Goal: Transaction & Acquisition: Purchase product/service

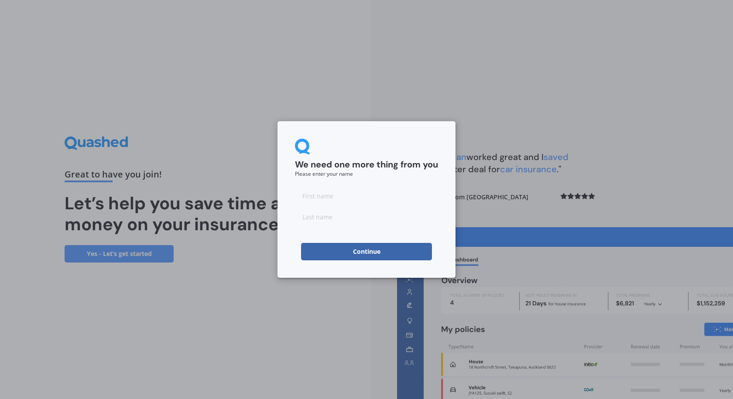
click at [347, 196] on input at bounding box center [366, 195] width 143 height 17
type input "[PERSON_NAME]"
type input "Thomson"
click at [377, 248] on button "Continue" at bounding box center [366, 251] width 131 height 17
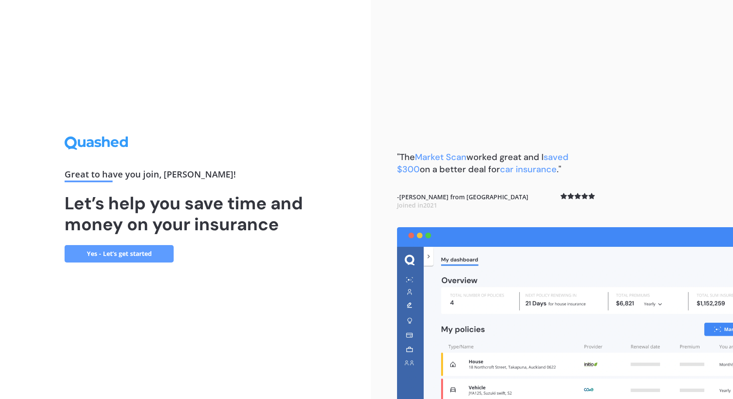
click at [143, 251] on link "Yes - Let’s get started" at bounding box center [119, 253] width 109 height 17
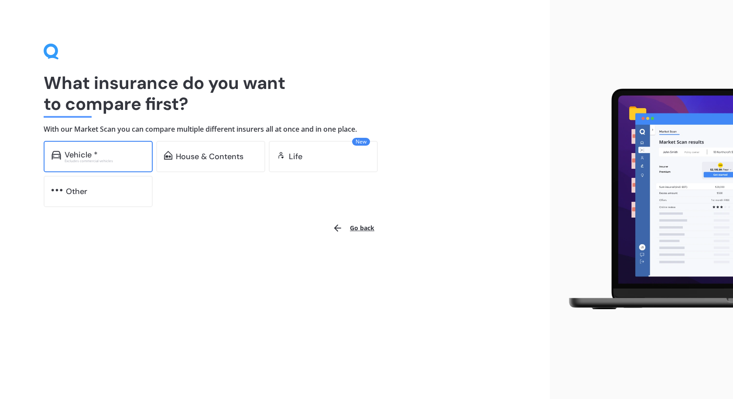
click at [99, 157] on div "Vehicle *" at bounding box center [105, 155] width 80 height 9
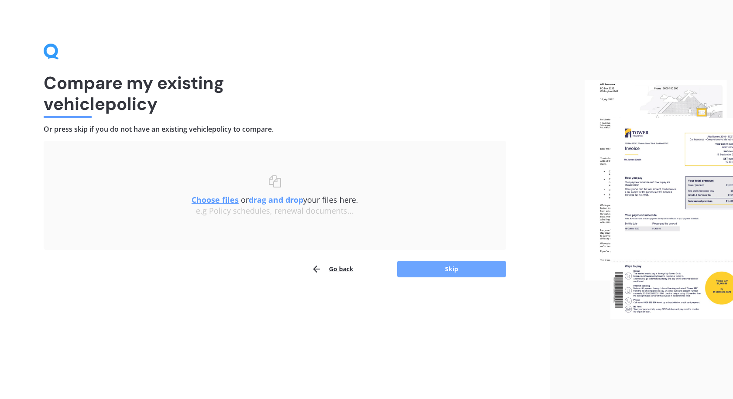
click at [447, 271] on button "Skip" at bounding box center [451, 269] width 109 height 17
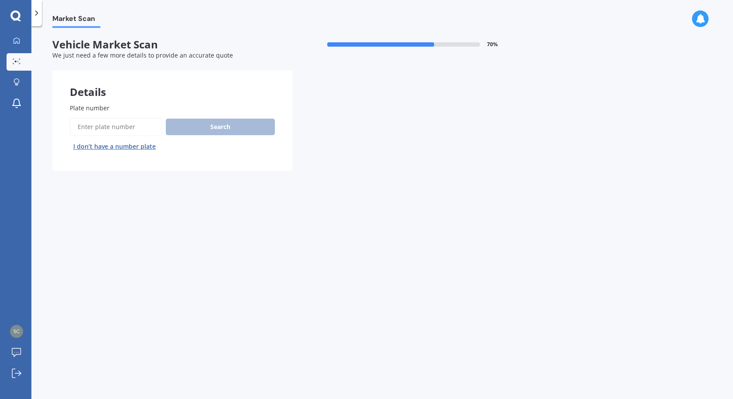
click at [145, 144] on button "I don’t have a number plate" at bounding box center [114, 147] width 89 height 14
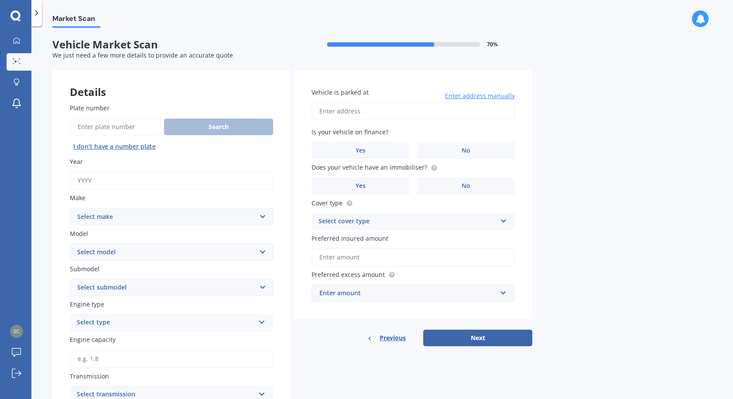
click at [137, 131] on input "Plate number" at bounding box center [115, 127] width 91 height 18
type input "RKM355"
click at [217, 127] on button "Search" at bounding box center [218, 127] width 109 height 17
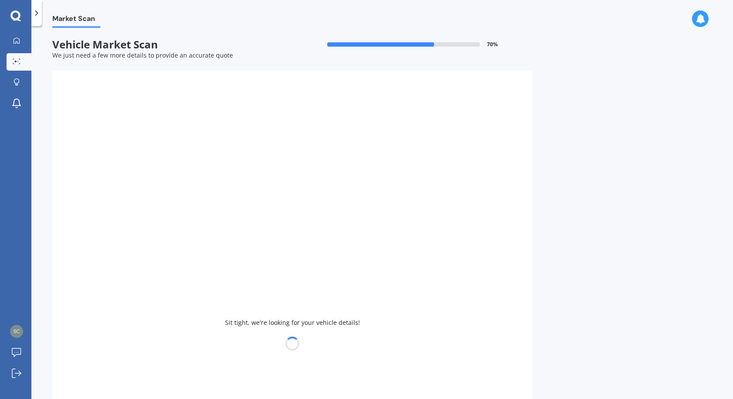
type input "2025"
select select "FORD"
select select "EVEREST"
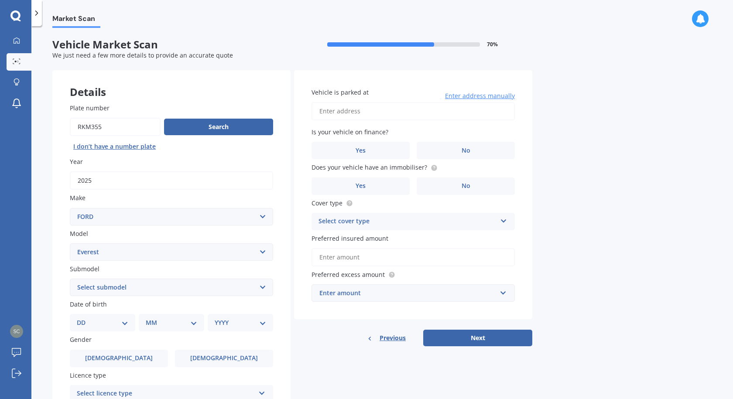
click at [261, 288] on select "Select submodel Platinum 3.0D/4WD SPORT 2.0D/4WD/10AT Titanium Trend Wildtrack …" at bounding box center [171, 287] width 203 height 17
select select "WILDTRACK 3.0D/4WD"
click at [70, 279] on select "Select submodel Platinum 3.0D/4WD SPORT 2.0D/4WD/10AT Titanium Trend Wildtrack …" at bounding box center [171, 287] width 203 height 17
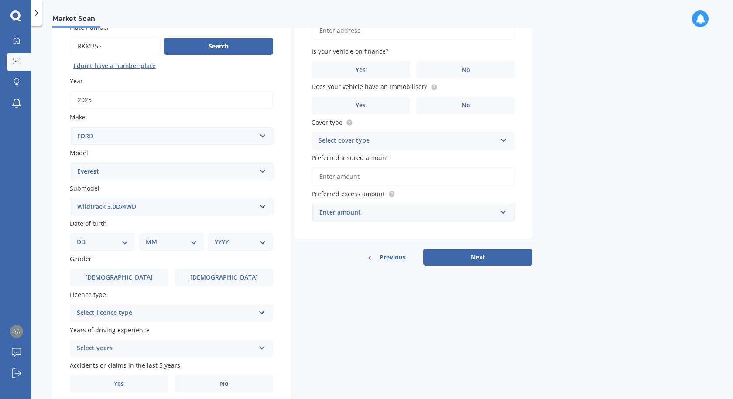
scroll to position [87, 0]
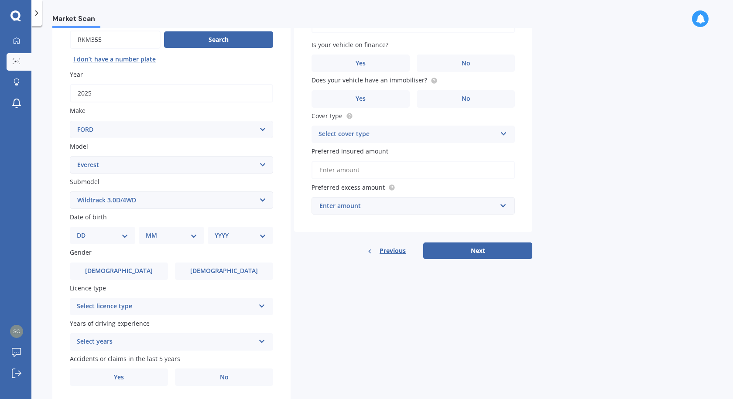
click at [121, 234] on select "DD 01 02 03 04 05 06 07 08 09 10 11 12 13 14 15 16 17 18 19 20 21 22 23 24 25 2…" at bounding box center [103, 236] width 52 height 10
select select "09"
click at [84, 231] on select "DD 01 02 03 04 05 06 07 08 09 10 11 12 13 14 15 16 17 18 19 20 21 22 23 24 25 2…" at bounding box center [103, 236] width 52 height 10
click at [196, 237] on select "MM 01 02 03 04 05 06 07 08 09 10 11 12" at bounding box center [173, 236] width 48 height 10
select select "01"
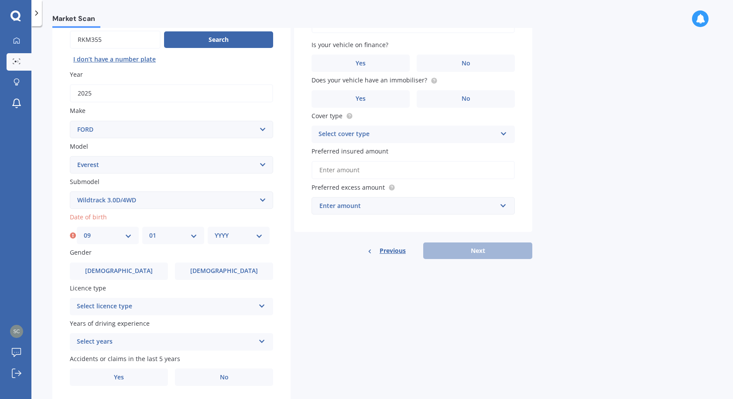
click at [149, 231] on select "MM 01 02 03 04 05 06 07 08 09 10 11 12" at bounding box center [173, 236] width 48 height 10
click at [262, 235] on select "YYYY 2025 2024 2023 2022 2021 2020 2019 2018 2017 2016 2015 2014 2013 2012 2011…" at bounding box center [239, 236] width 48 height 10
select select "1985"
click at [215, 231] on select "YYYY 2025 2024 2023 2022 2021 2020 2019 2018 2017 2016 2015 2014 2013 2012 2011…" at bounding box center [239, 236] width 48 height 10
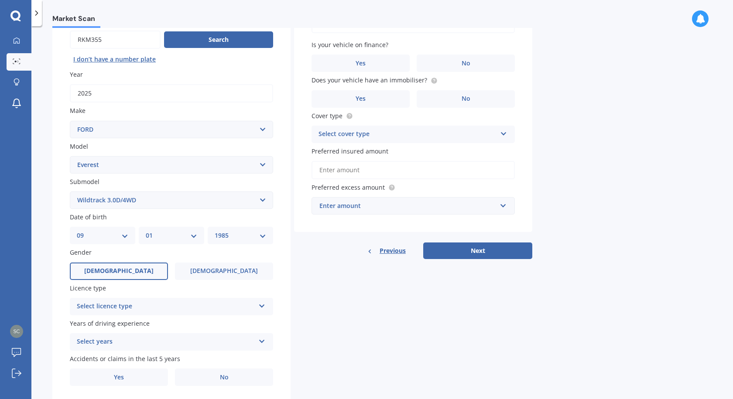
click at [110, 272] on label "Male" at bounding box center [119, 271] width 98 height 17
click at [0, 0] on input "Male" at bounding box center [0, 0] width 0 height 0
click at [174, 307] on div "Select licence type" at bounding box center [166, 307] width 178 height 10
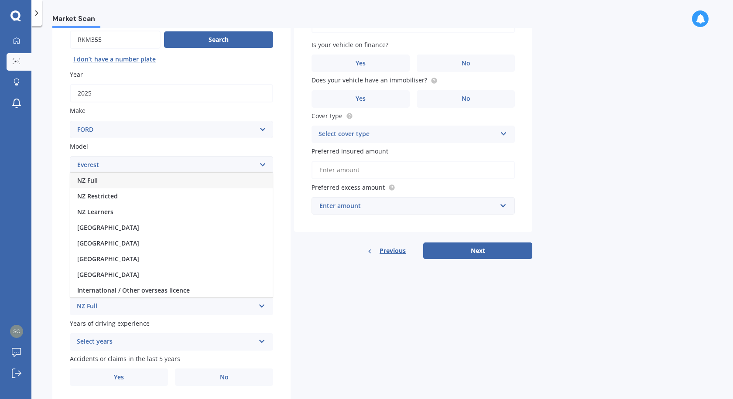
click at [117, 178] on div "NZ Full" at bounding box center [171, 181] width 203 height 16
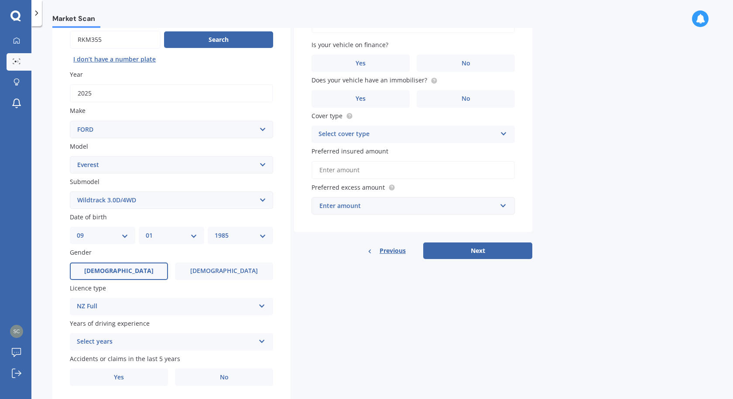
click at [167, 341] on div "Select years" at bounding box center [166, 342] width 178 height 10
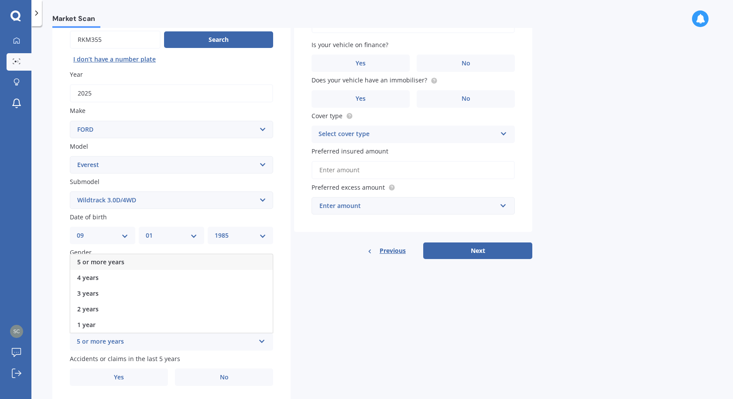
click at [132, 263] on div "5 or more years" at bounding box center [171, 263] width 203 height 16
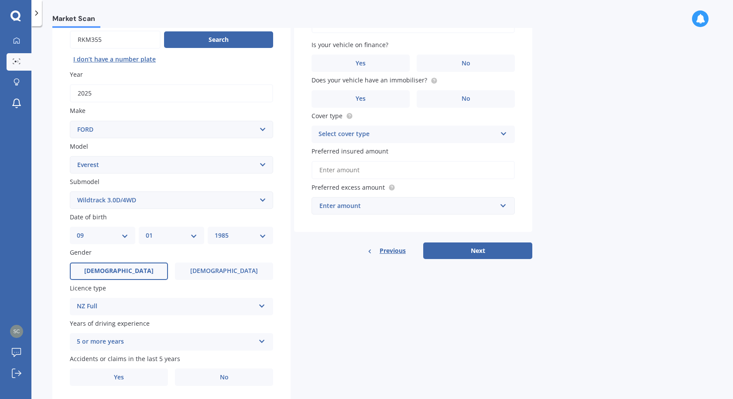
scroll to position [114, 0]
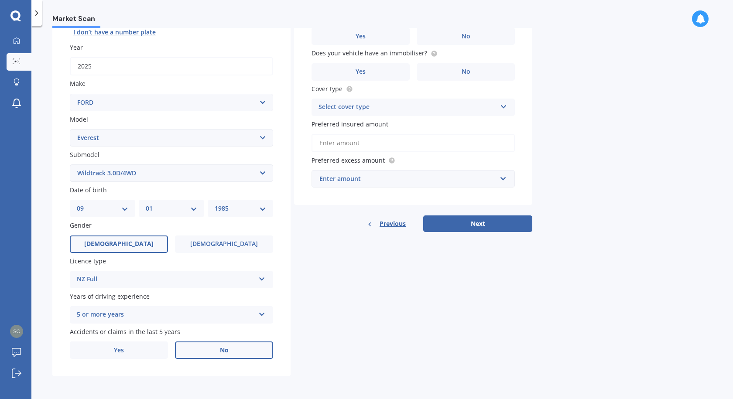
click at [222, 351] on span "No" at bounding box center [224, 350] width 9 height 7
click at [0, 0] on input "No" at bounding box center [0, 0] width 0 height 0
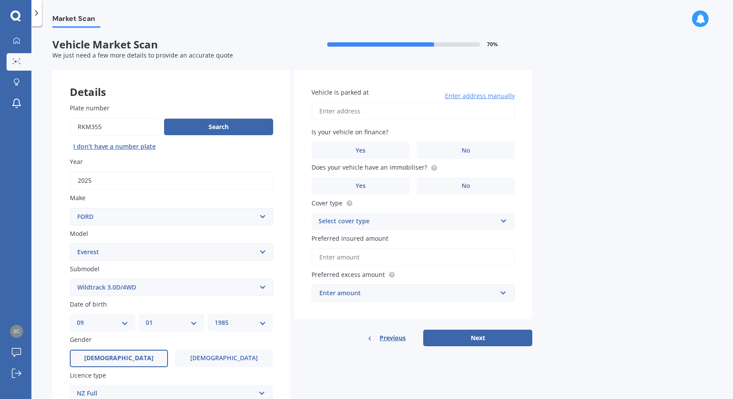
click at [392, 114] on input "Vehicle is parked at" at bounding box center [413, 111] width 203 height 18
type input "[STREET_ADDRESS]"
click at [355, 151] on label "Yes" at bounding box center [361, 150] width 98 height 17
click at [0, 0] on input "Yes" at bounding box center [0, 0] width 0 height 0
click at [459, 185] on label "No" at bounding box center [466, 186] width 98 height 17
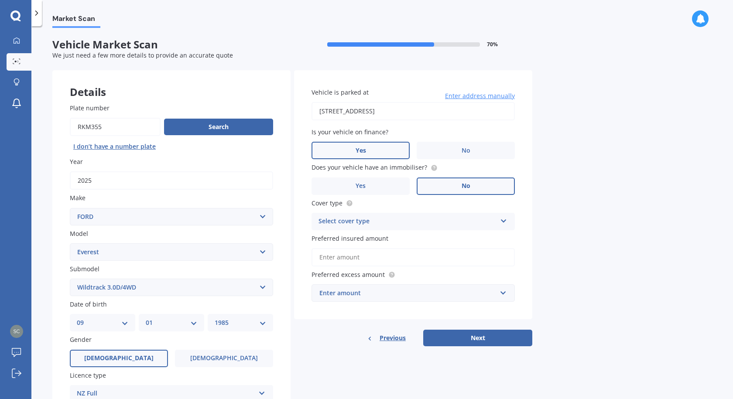
click at [0, 0] on input "No" at bounding box center [0, 0] width 0 height 0
click at [501, 219] on icon at bounding box center [503, 220] width 7 height 6
click at [403, 241] on div "Comprehensive" at bounding box center [413, 239] width 203 height 16
click at [389, 257] on input "Preferred insured amount" at bounding box center [413, 257] width 203 height 18
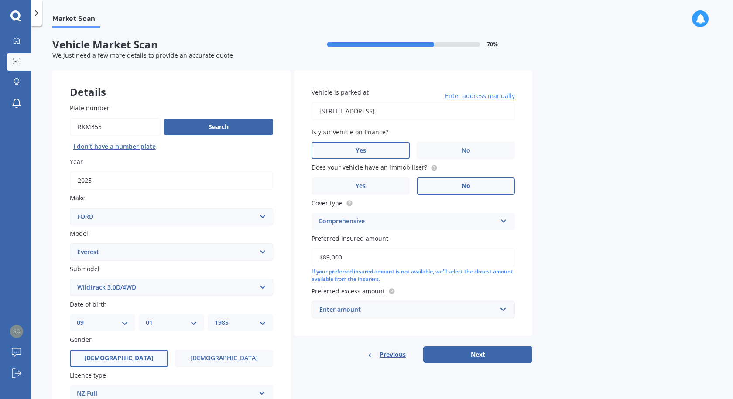
type input "$89,000"
click at [506, 310] on input "text" at bounding box center [411, 310] width 196 height 17
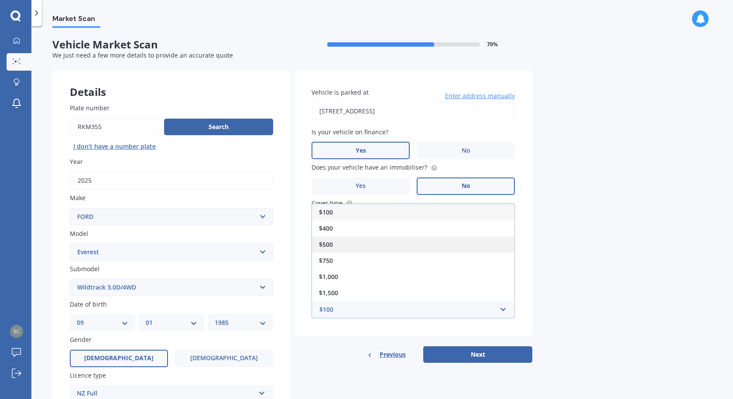
click at [362, 246] on div "$500" at bounding box center [413, 245] width 203 height 16
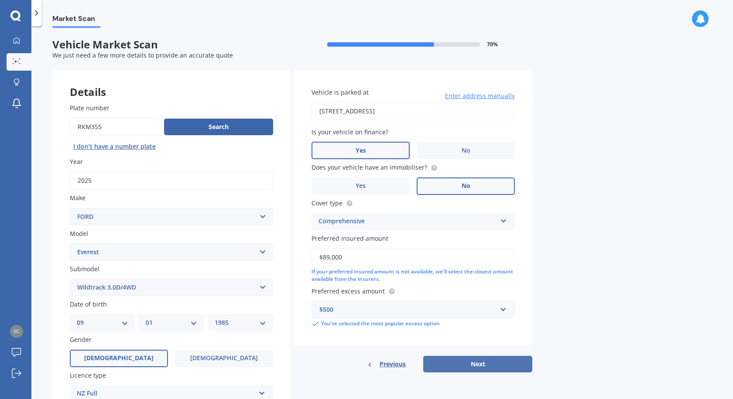
click at [482, 365] on button "Next" at bounding box center [477, 364] width 109 height 17
select select "09"
select select "01"
select select "1985"
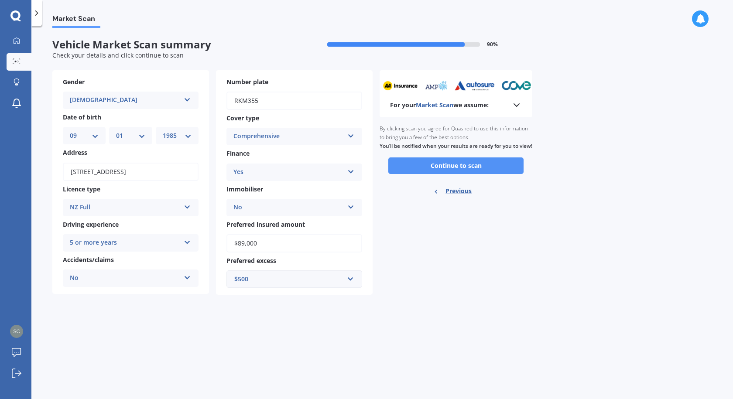
click at [446, 172] on button "Continue to scan" at bounding box center [456, 166] width 135 height 17
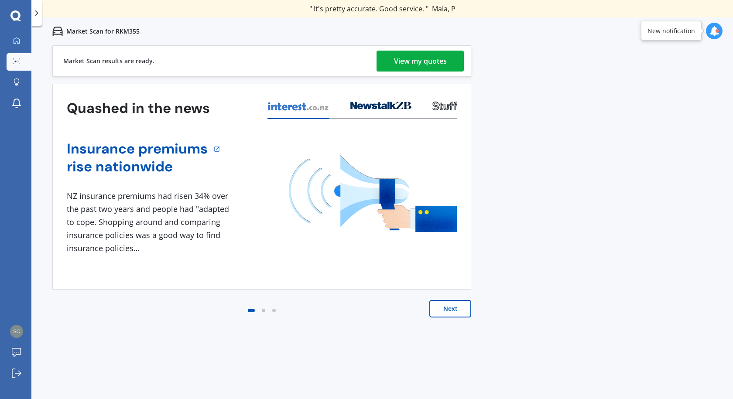
click at [436, 59] on div "View my quotes" at bounding box center [420, 61] width 53 height 21
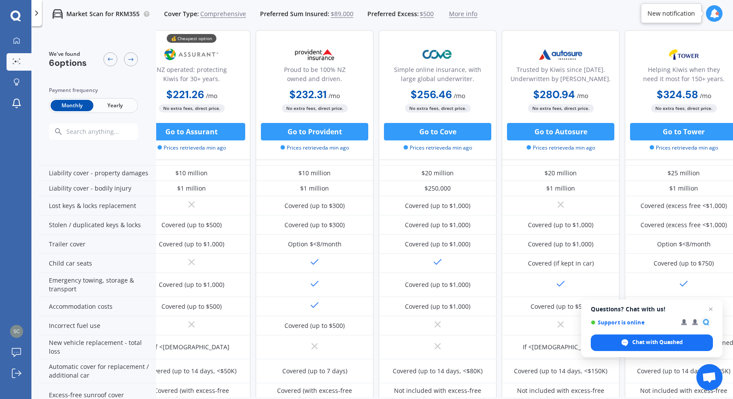
scroll to position [131, 0]
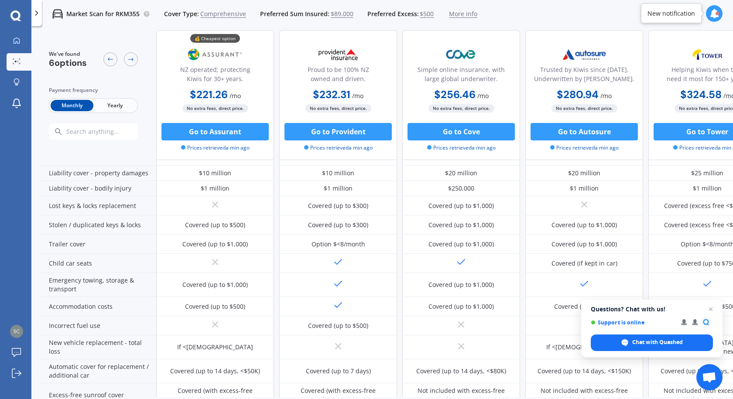
click at [115, 107] on span "Yearly" at bounding box center [114, 105] width 43 height 11
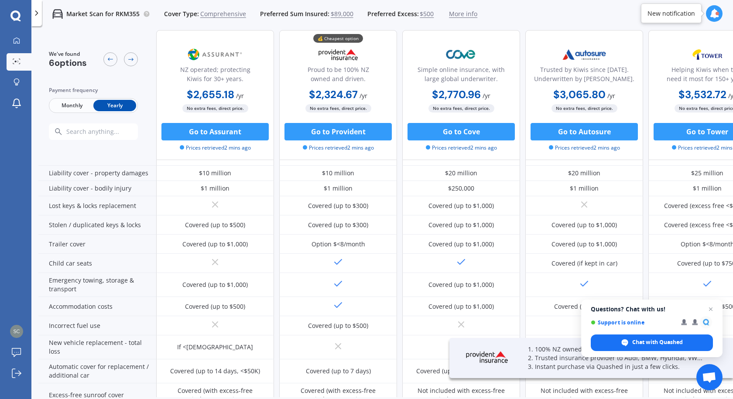
click at [66, 104] on span "Monthly" at bounding box center [72, 105] width 43 height 11
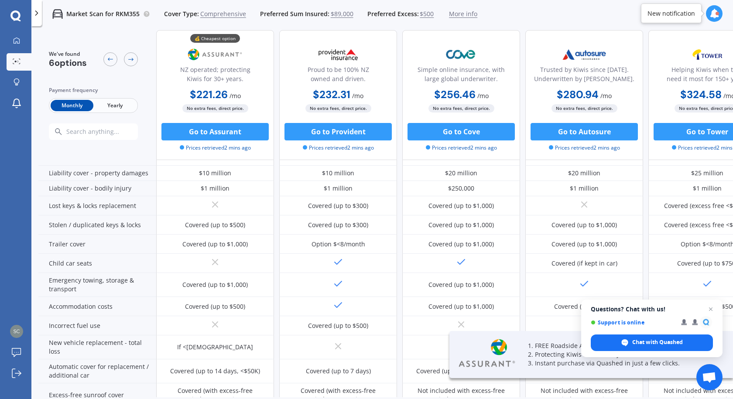
click at [119, 103] on span "Yearly" at bounding box center [114, 105] width 43 height 11
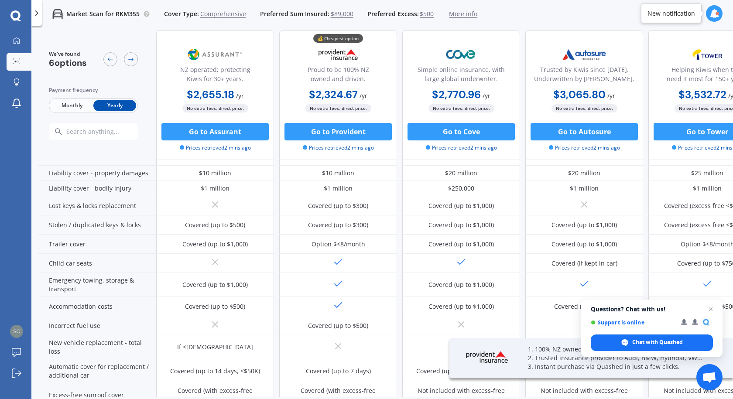
click at [72, 103] on span "Monthly" at bounding box center [72, 105] width 43 height 11
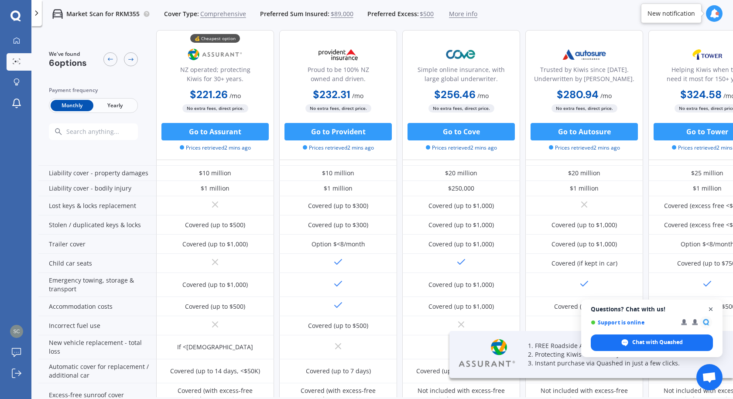
click at [712, 310] on span "Close chat" at bounding box center [711, 309] width 11 height 11
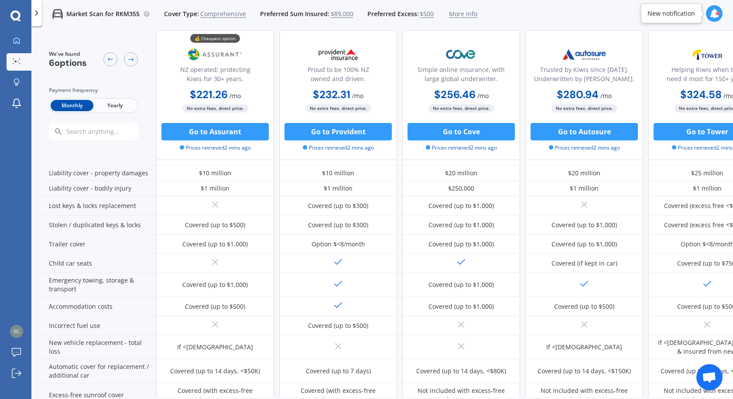
scroll to position [0, 0]
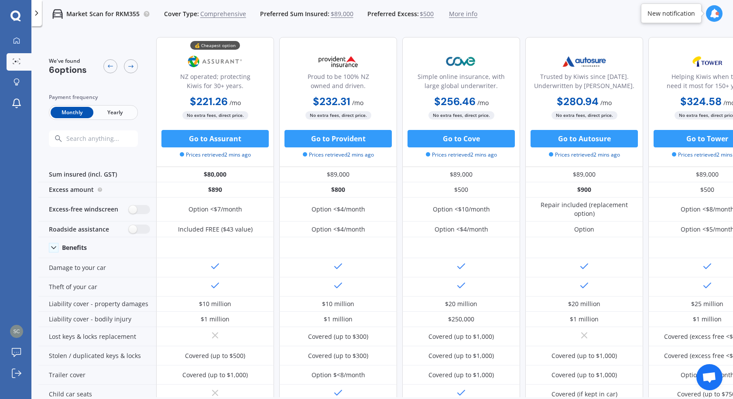
click at [124, 110] on span "Yearly" at bounding box center [114, 112] width 43 height 11
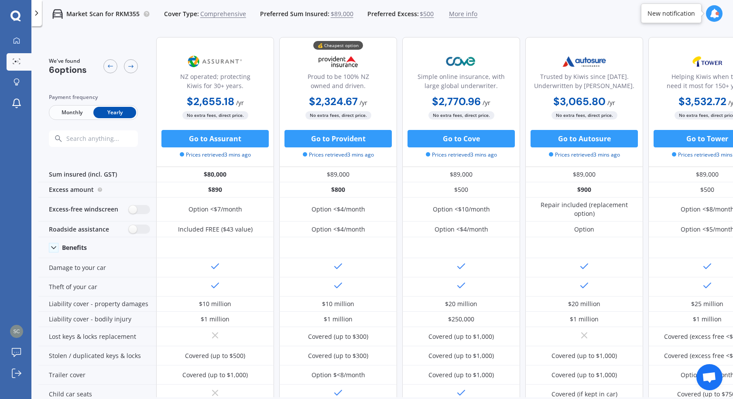
click at [85, 109] on span "Monthly" at bounding box center [72, 112] width 43 height 11
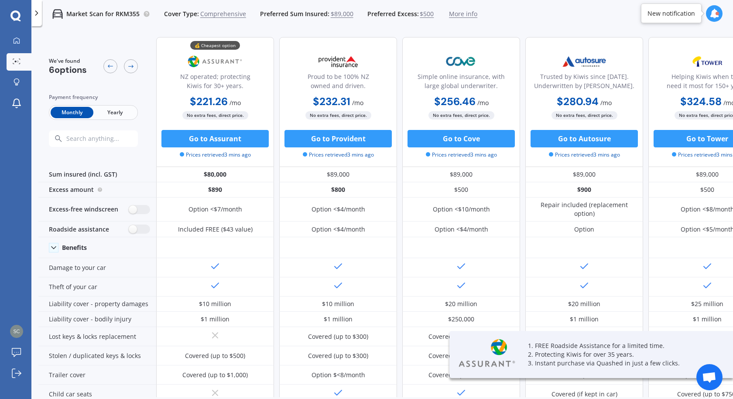
click at [107, 110] on span "Yearly" at bounding box center [114, 112] width 43 height 11
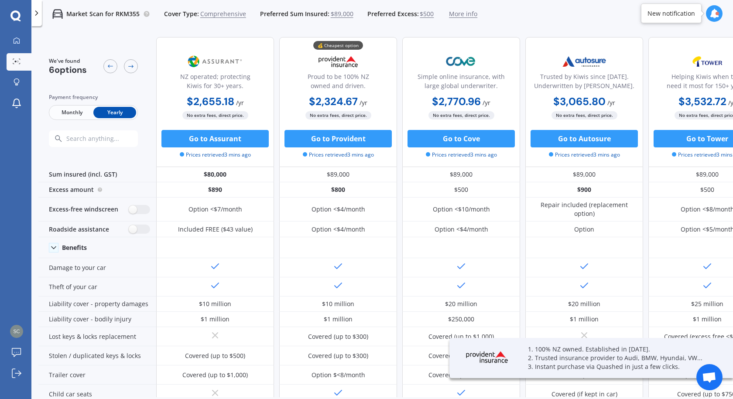
click at [71, 110] on span "Monthly" at bounding box center [72, 112] width 43 height 11
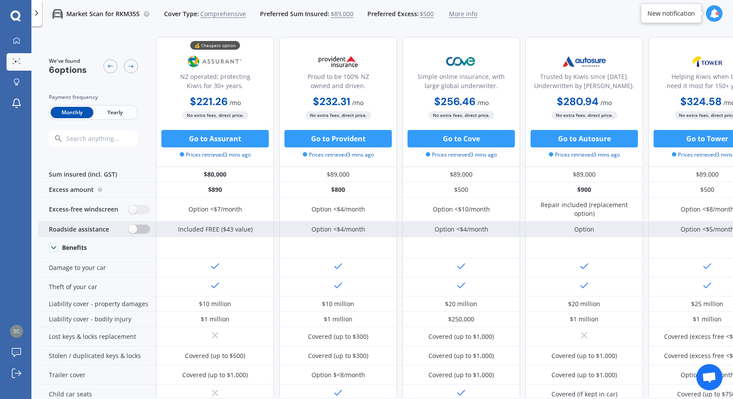
click at [135, 233] on label at bounding box center [139, 229] width 21 height 9
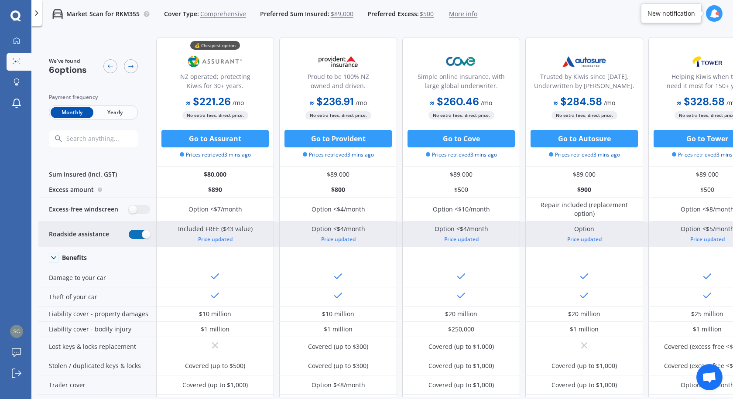
click at [135, 233] on label at bounding box center [139, 234] width 21 height 9
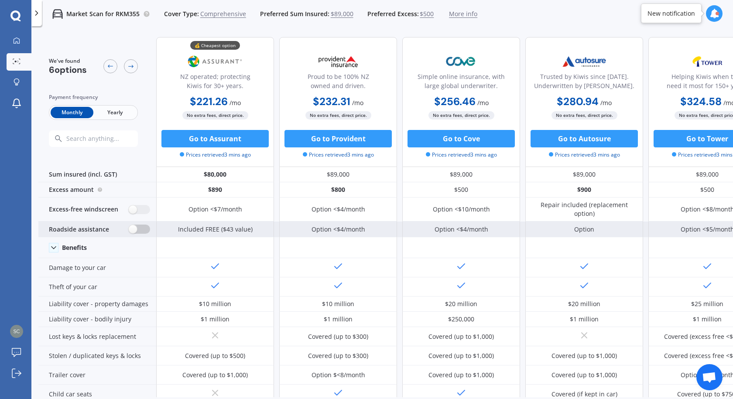
click at [135, 233] on label at bounding box center [139, 229] width 21 height 9
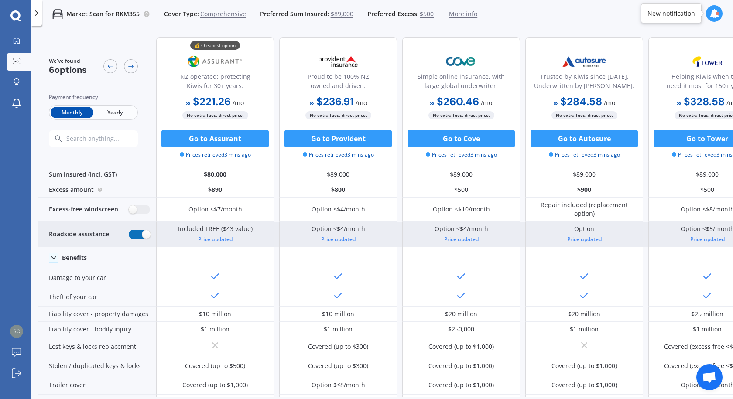
click at [135, 233] on label at bounding box center [139, 234] width 21 height 9
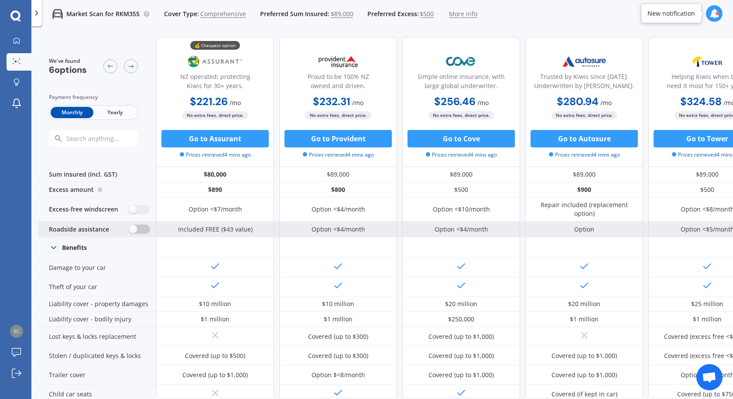
click at [135, 233] on label at bounding box center [139, 229] width 21 height 9
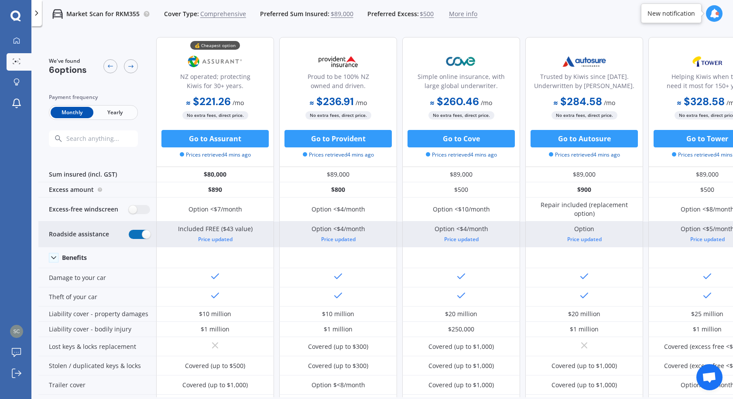
click at [135, 233] on label at bounding box center [139, 234] width 21 height 9
radio input "false"
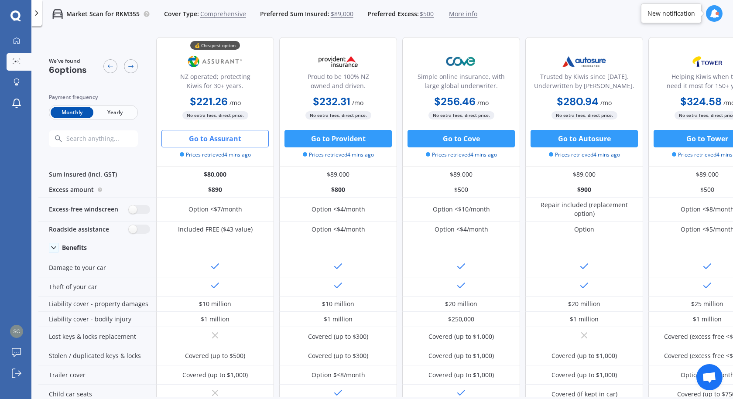
click at [223, 138] on button "Go to Assurant" at bounding box center [215, 138] width 107 height 17
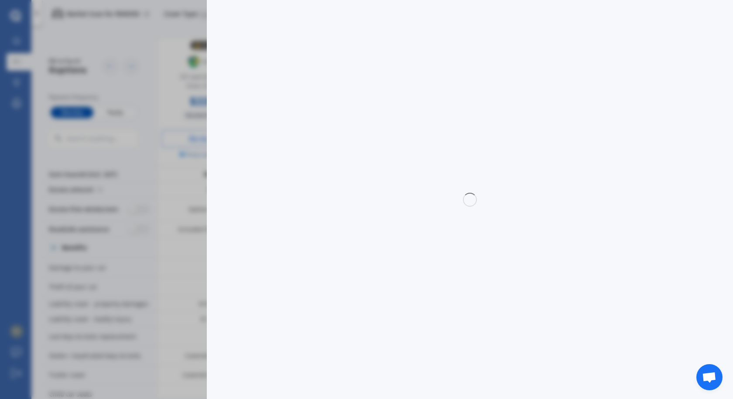
select select "Monthly"
select select "full"
select select "0"
select select "Auckland City"
select select "FORD"
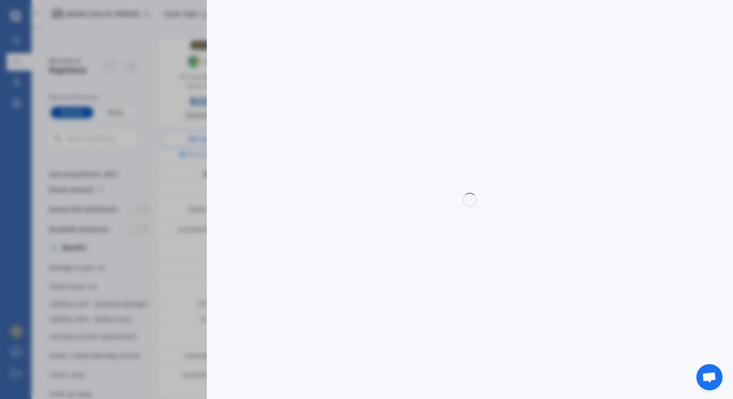
select select "EVEREST"
select select "WILDTRACK 3.0D/4WD"
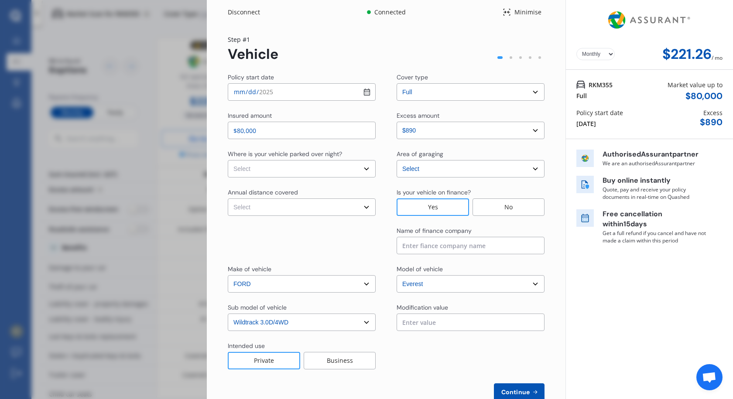
click at [367, 169] on select "Select In a garage On own property On street or road" at bounding box center [302, 168] width 148 height 17
select select "On own property"
click at [228, 160] on select "Select In a garage On own property On street or road" at bounding box center [302, 168] width 148 height 17
click at [367, 206] on select "Select Low (less than 15,000km per year) Average (15,000-30,000km per year) Hig…" at bounding box center [302, 207] width 148 height 17
select select "20000"
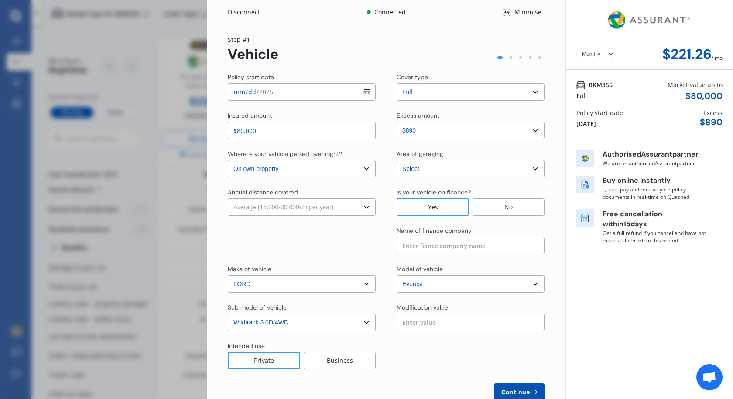
click at [228, 199] on select "Select Low (less than 15,000km per year) Average (15,000-30,000km per year) Hig…" at bounding box center [302, 207] width 148 height 17
click at [334, 365] on div "Business" at bounding box center [340, 360] width 72 height 17
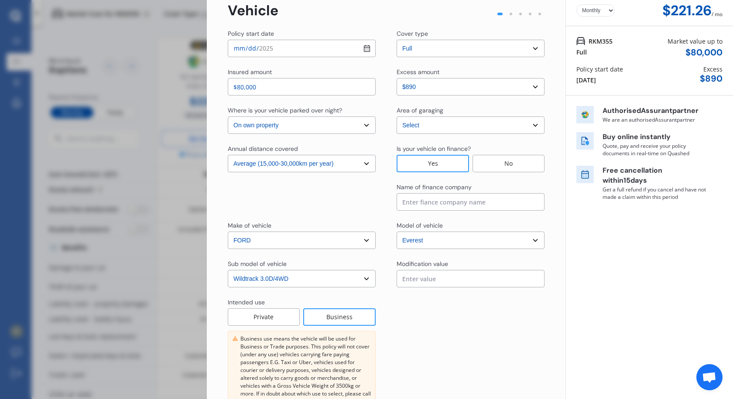
scroll to position [87, 0]
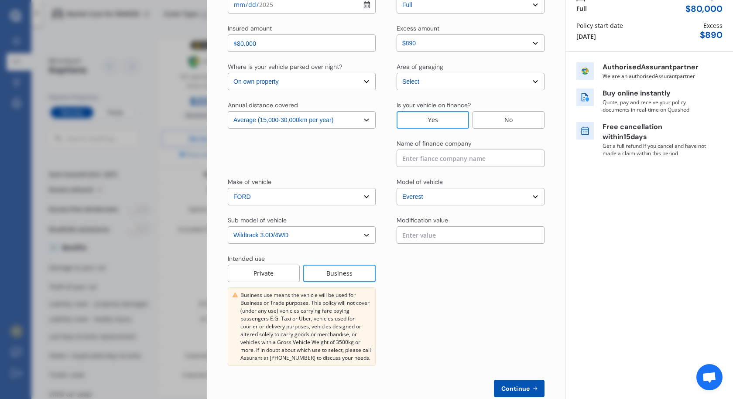
click at [523, 386] on span "Continue" at bounding box center [516, 388] width 32 height 7
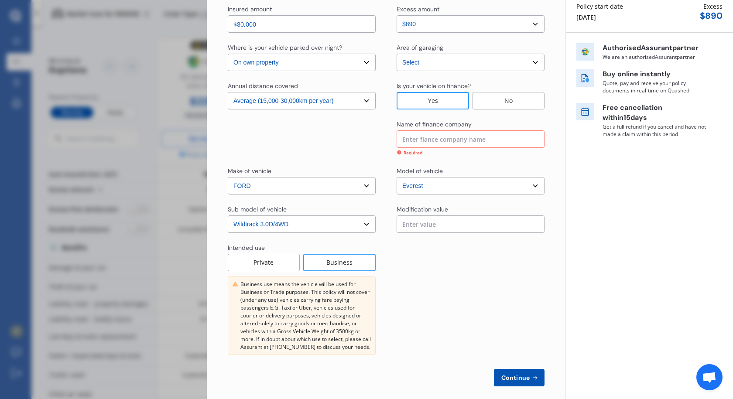
click at [477, 139] on input at bounding box center [471, 139] width 148 height 17
click at [437, 135] on input at bounding box center [471, 139] width 148 height 17
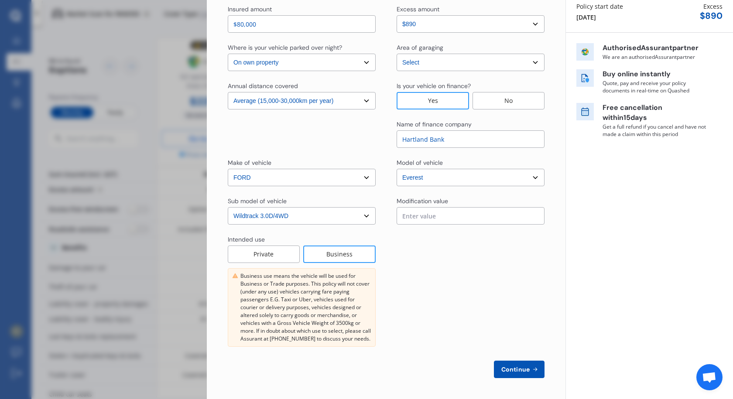
type input "Hartland Bank"
click at [523, 371] on span "Continue" at bounding box center [516, 369] width 32 height 7
select select "Mr"
select select "09"
select select "01"
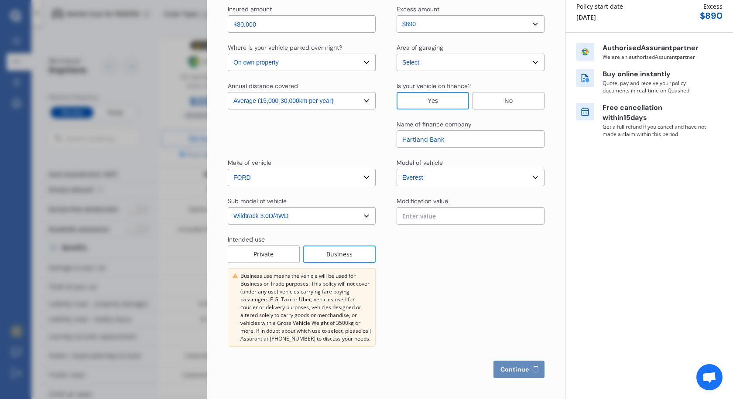
select select "1985"
select select "full"
select select "more than 4 years"
select select "New Zealand"
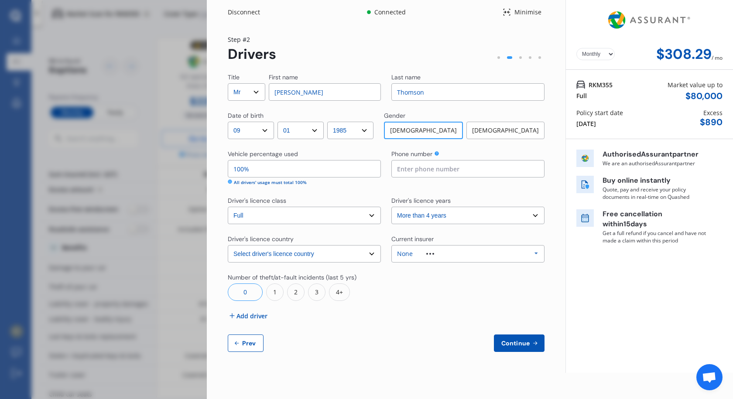
scroll to position [0, 0]
click at [437, 178] on div "Phone number" at bounding box center [468, 168] width 153 height 36
click at [437, 170] on input at bounding box center [468, 168] width 153 height 17
type input "0212956653"
click at [243, 293] on div "0" at bounding box center [245, 292] width 35 height 17
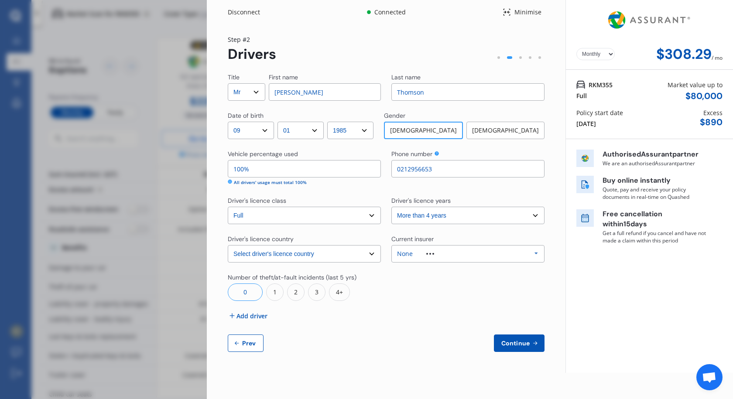
click at [246, 315] on span "Add driver" at bounding box center [252, 316] width 31 height 9
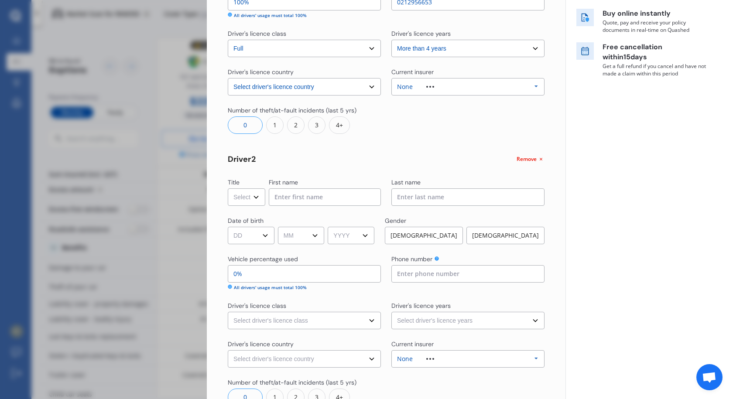
scroll to position [175, 0]
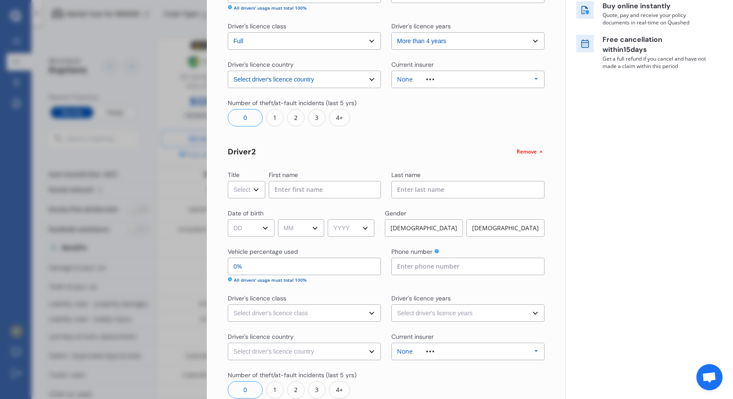
click at [255, 189] on select "Select Mr Mrs Miss Ms Dr" at bounding box center [247, 189] width 38 height 17
select select "Mrs"
click at [228, 181] on select "Select Mr Mrs Miss Ms Dr" at bounding box center [247, 189] width 38 height 17
click at [322, 188] on input at bounding box center [325, 189] width 112 height 17
type input "Stephanie"
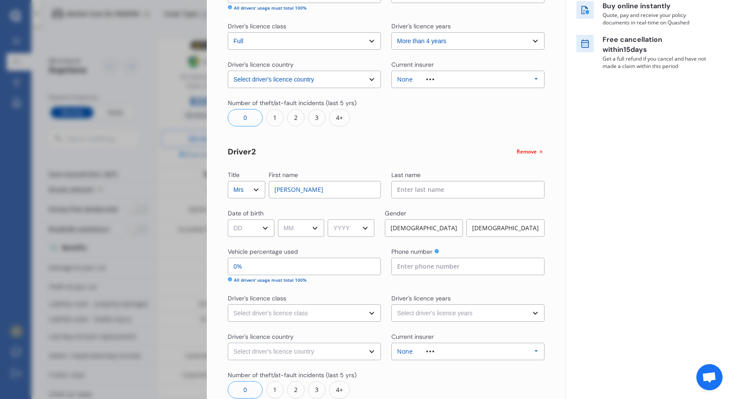
click at [438, 194] on input at bounding box center [468, 189] width 153 height 17
click at [442, 191] on input at bounding box center [468, 189] width 153 height 17
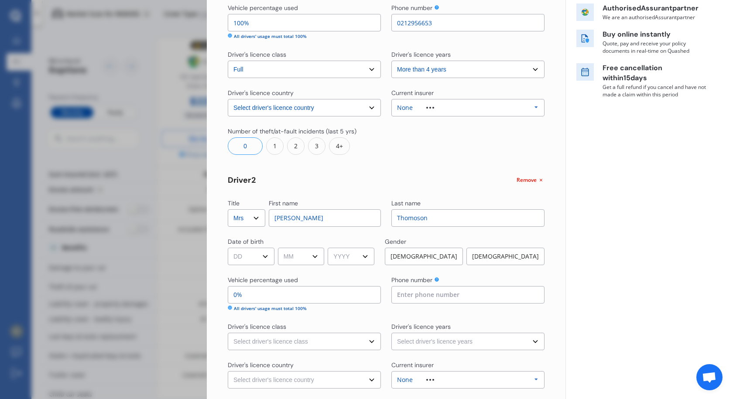
scroll to position [131, 0]
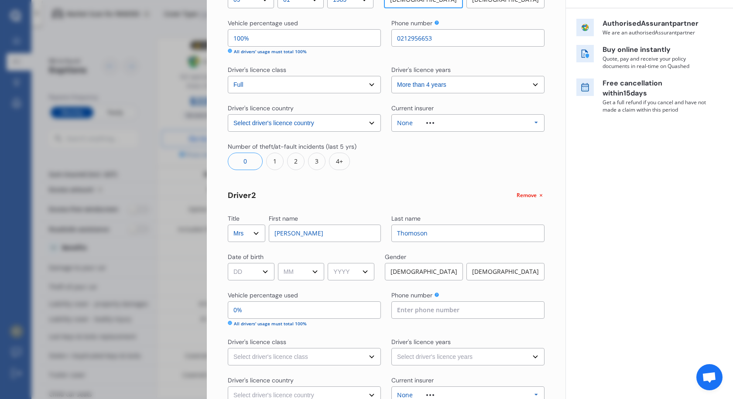
click at [436, 234] on input "Thomoson" at bounding box center [468, 233] width 153 height 17
type input "Thomson"
click at [265, 270] on select "DD 01 02 03 04 05 06 07 08 09 10 11 12 13 14 15 16 17 18 19 20 21 22 23 24 25 2…" at bounding box center [251, 271] width 47 height 17
select select "04"
click at [228, 263] on select "DD 01 02 03 04 05 06 07 08 09 10 11 12 13 14 15 16 17 18 19 20 21 22 23 24 25 2…" at bounding box center [251, 271] width 47 height 17
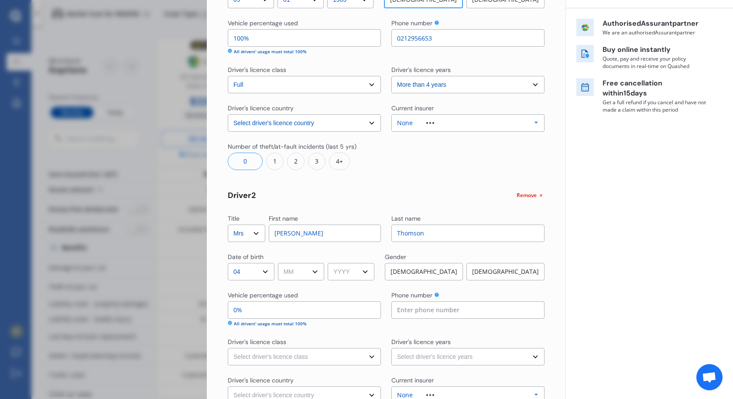
drag, startPoint x: 320, startPoint y: 265, endPoint x: 319, endPoint y: 271, distance: 5.7
click at [320, 265] on select "MM 01 02 03 04 05 06 07 08 09 10 11 12" at bounding box center [301, 271] width 47 height 17
click at [279, 263] on select "MM 01 02 03 04 05 06 07 08 09 10 11 12" at bounding box center [301, 271] width 47 height 17
drag, startPoint x: 320, startPoint y: 274, endPoint x: 318, endPoint y: 265, distance: 9.3
click at [320, 272] on select "MM 01 02 03 04 05 06 07 08 09 10 11 12" at bounding box center [301, 271] width 47 height 17
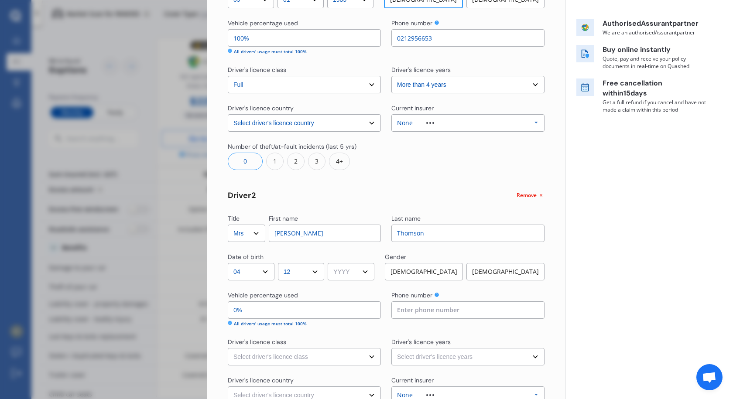
select select "11"
click at [279, 263] on select "MM 01 02 03 04 05 06 07 08 09 10 11 12" at bounding box center [301, 271] width 47 height 17
click at [370, 274] on select "YYYY 2009 2008 2007 2006 2005 2004 2003 2002 2001 2000 1999 1998 1997 1996 1995…" at bounding box center [351, 271] width 47 height 17
select select "1987"
click at [331, 263] on select "YYYY 2009 2008 2007 2006 2005 2004 2003 2002 2001 2000 1999 1998 1997 1996 1995…" at bounding box center [351, 271] width 47 height 17
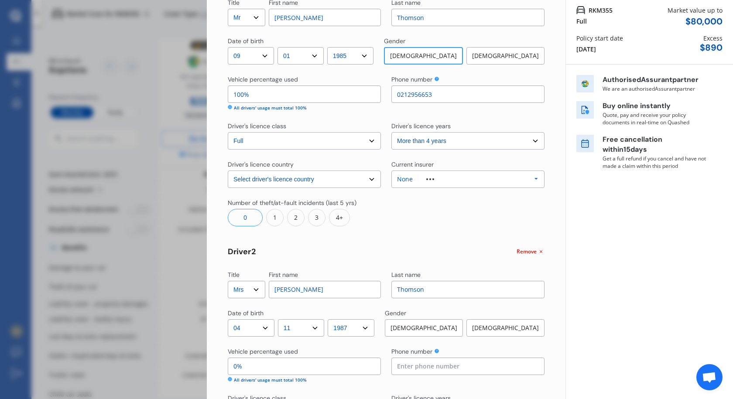
scroll to position [72, 0]
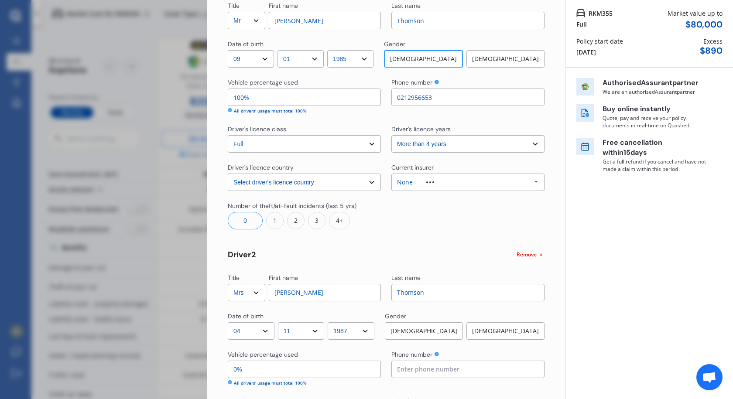
click at [247, 99] on input "100%" at bounding box center [304, 97] width 153 height 17
type input "10%"
type input "90%"
type input "1%"
type input "99%"
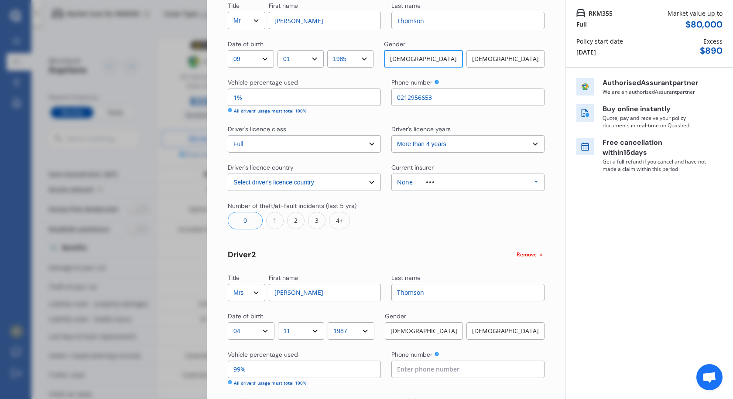
type input "0%"
type input "100%"
type input "9%"
type input "91%"
type input "98%"
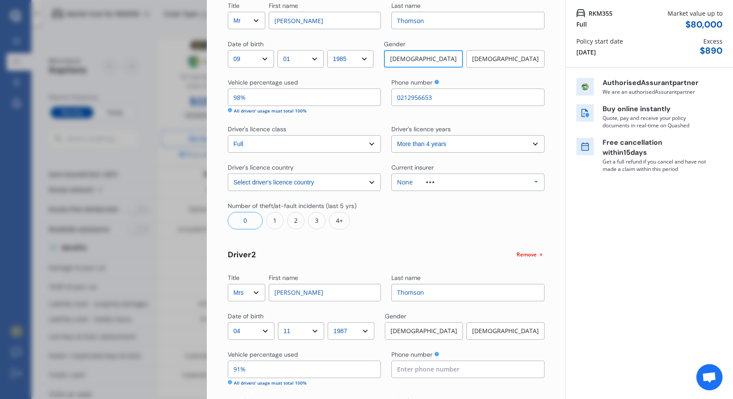
type input "2%"
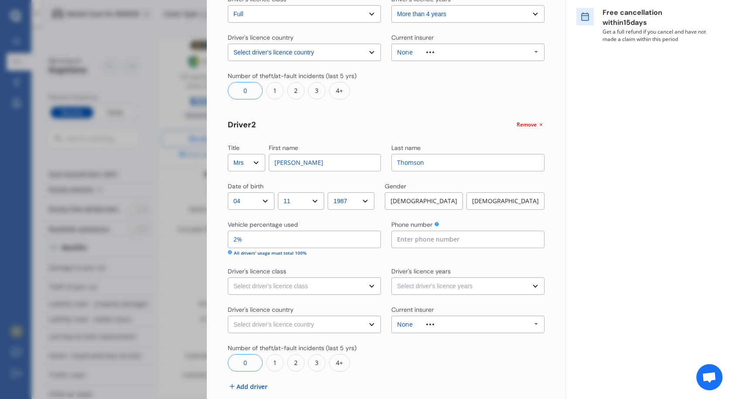
scroll to position [203, 0]
type input "98%"
click at [411, 238] on input at bounding box center [468, 238] width 153 height 17
type input "0211822405"
click at [365, 286] on select "Select driver's licence class None Learner Restricted Full" at bounding box center [304, 285] width 153 height 17
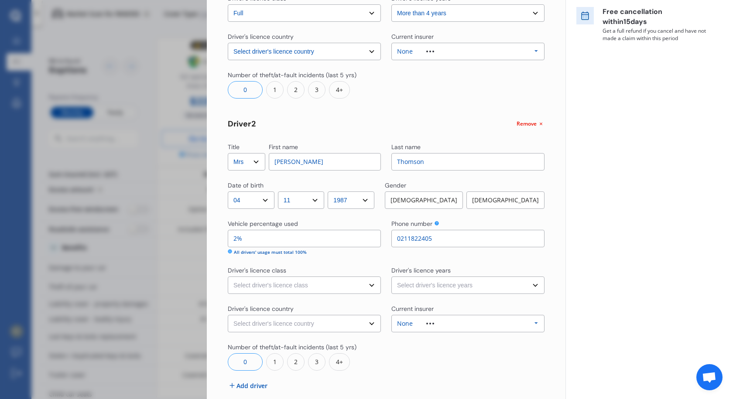
select select "full"
click at [228, 277] on select "Select driver's licence class None Learner Restricted Full" at bounding box center [304, 285] width 153 height 17
click at [463, 285] on select "Select driver's licence years Less than 1 year 1-2 years 2-4 years More than 4 …" at bounding box center [468, 285] width 153 height 17
select select "more than 4 years"
click at [392, 277] on select "Select driver's licence years Less than 1 year 1-2 years 2-4 years More than 4 …" at bounding box center [468, 285] width 153 height 17
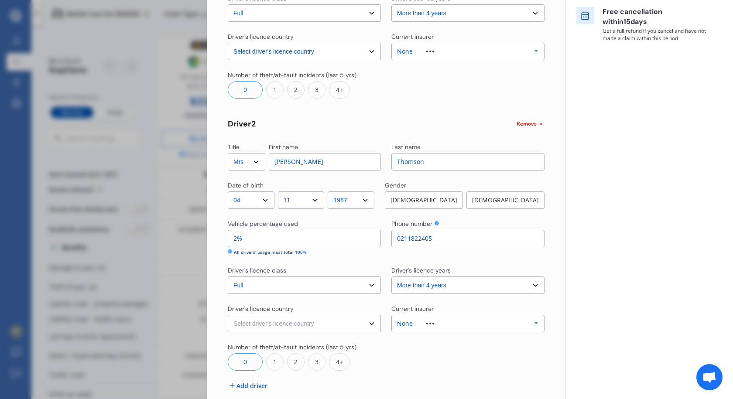
click at [358, 327] on select "Select driver's licence country New Zealand Australia Canada Japan Singapore So…" at bounding box center [304, 323] width 153 height 17
select select "New Zealand"
click at [228, 315] on select "Select driver's licence country New Zealand Australia Canada Japan Singapore So…" at bounding box center [304, 323] width 153 height 17
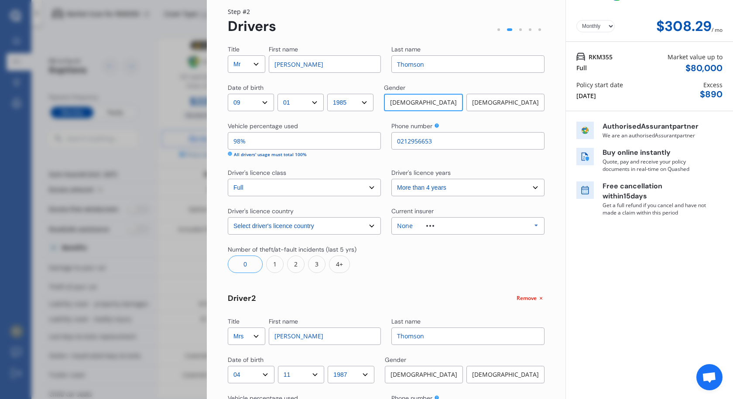
scroll to position [0, 0]
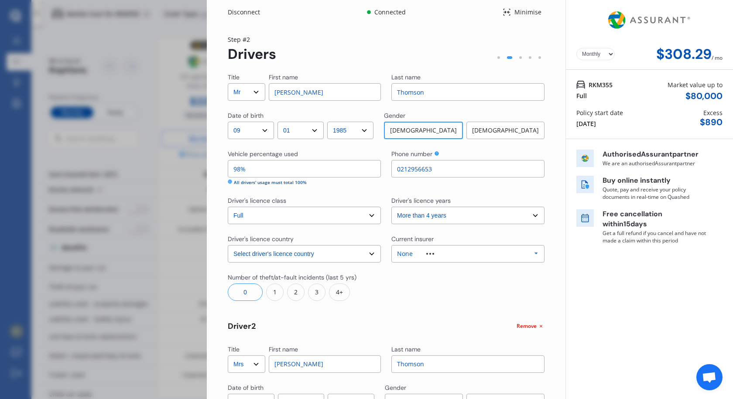
click at [532, 326] on span "Remove" at bounding box center [527, 327] width 20 height 8
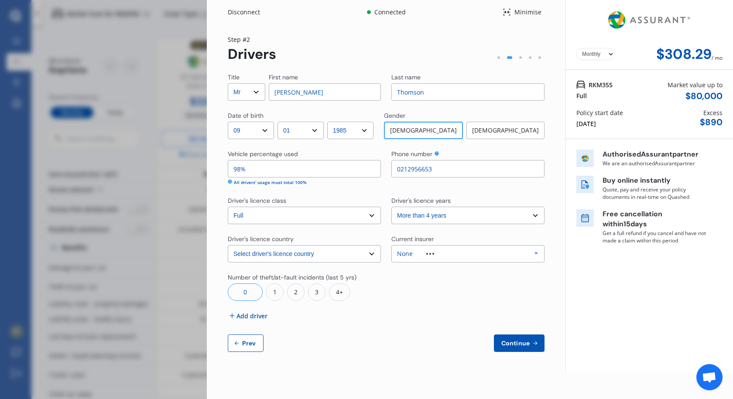
click at [517, 342] on span "Continue" at bounding box center [516, 343] width 32 height 7
click at [246, 167] on input "98%" at bounding box center [304, 168] width 153 height 17
type input "9%"
type input "100%"
drag, startPoint x: 465, startPoint y: 340, endPoint x: 455, endPoint y: 335, distance: 10.9
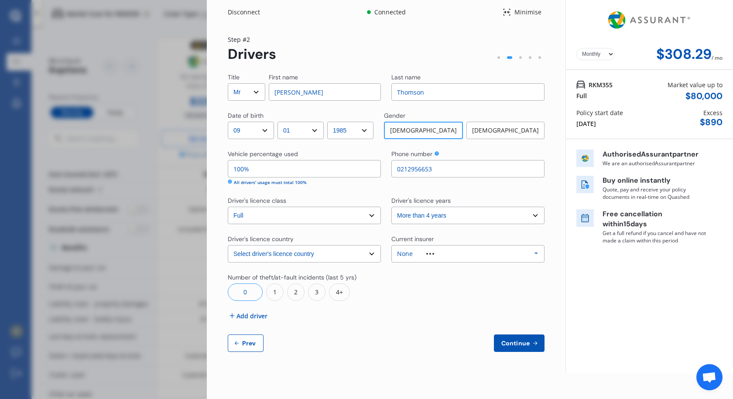
click at [463, 340] on div "Continue Prev" at bounding box center [386, 343] width 317 height 17
click at [525, 341] on span "Continue" at bounding box center [516, 343] width 32 height 7
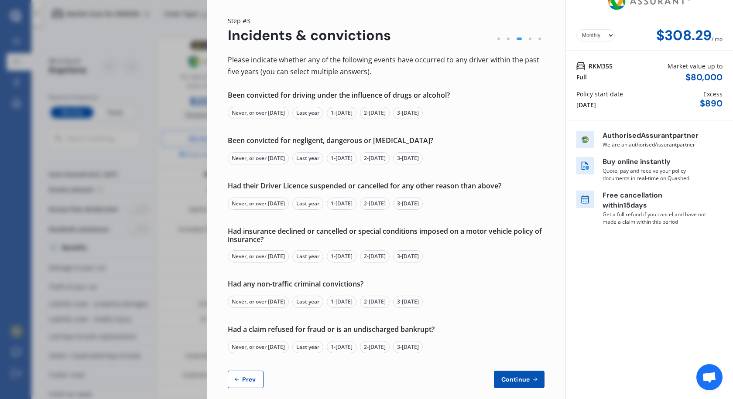
scroll to position [29, 0]
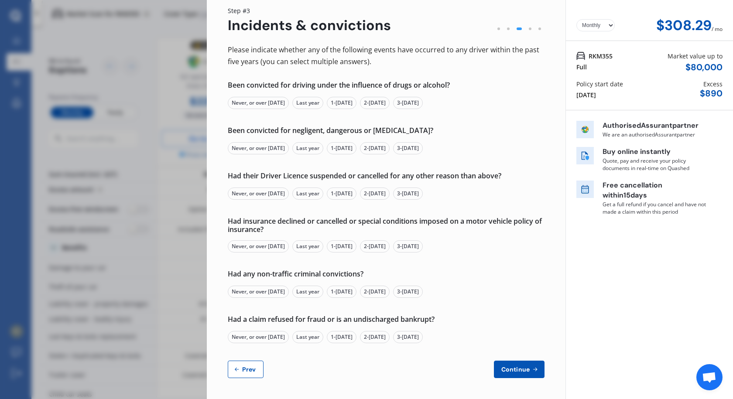
click at [248, 374] on button "Prev" at bounding box center [246, 369] width 36 height 17
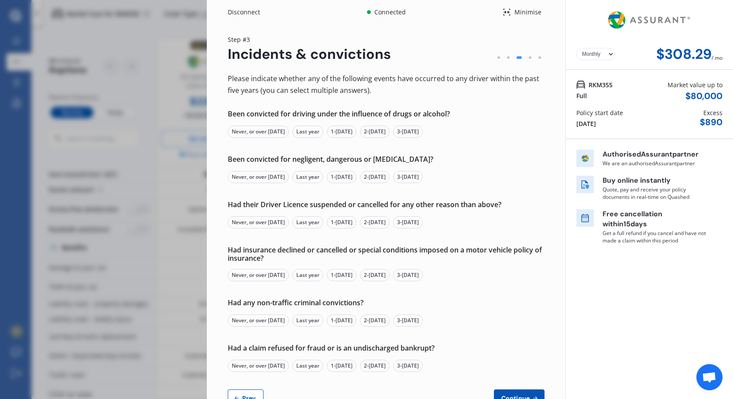
select select "Mr"
select select "09"
select select "01"
select select "1985"
select select "full"
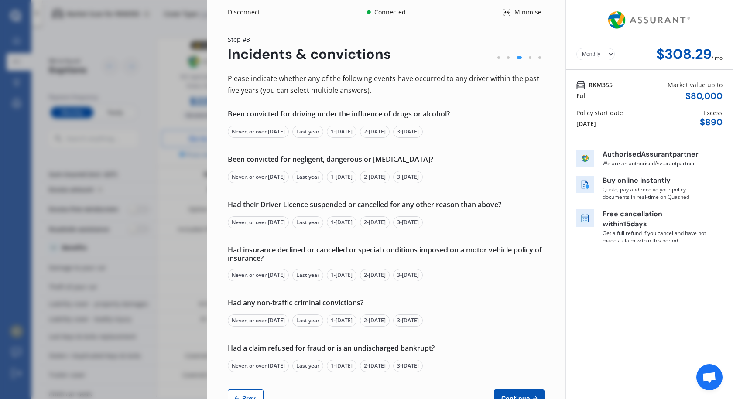
select select "more than 4 years"
select select "New Zealand"
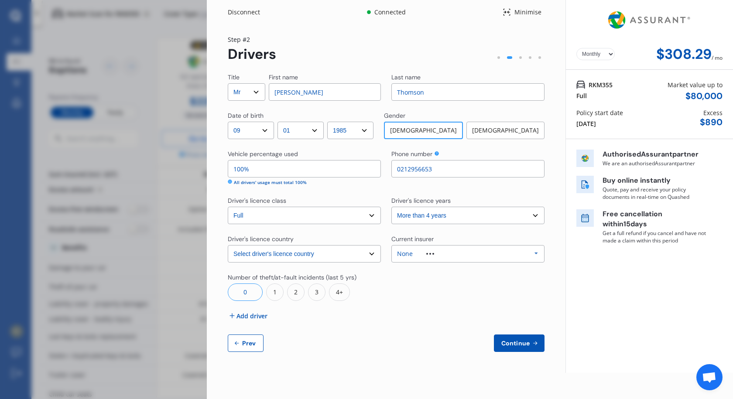
click at [251, 347] on span "Prev" at bounding box center [249, 343] width 17 height 7
select select "full"
select select "0"
select select "On own property"
select select "Auckland City"
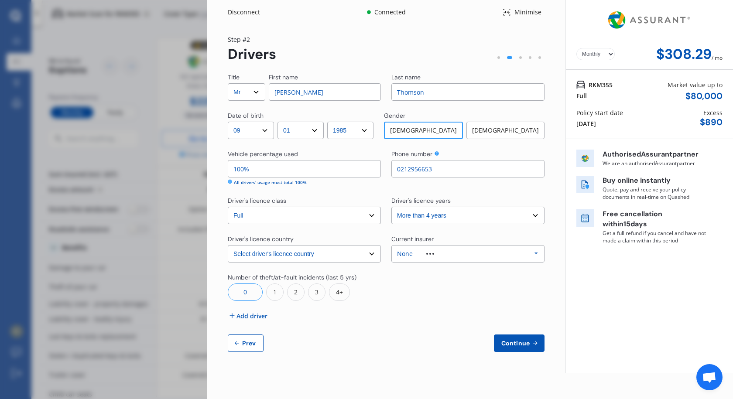
select select "20000"
select select "FORD"
select select "EVEREST"
select select "WILDTRACK 3.0D/4WD"
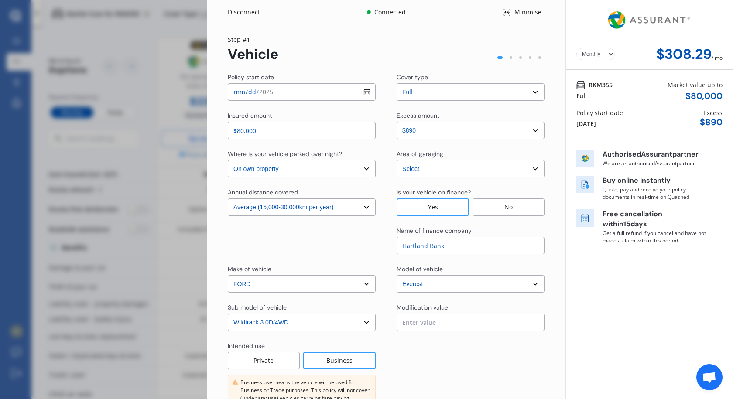
drag, startPoint x: 267, startPoint y: 362, endPoint x: 283, endPoint y: 361, distance: 16.6
click at [267, 361] on div "Private" at bounding box center [264, 360] width 72 height 17
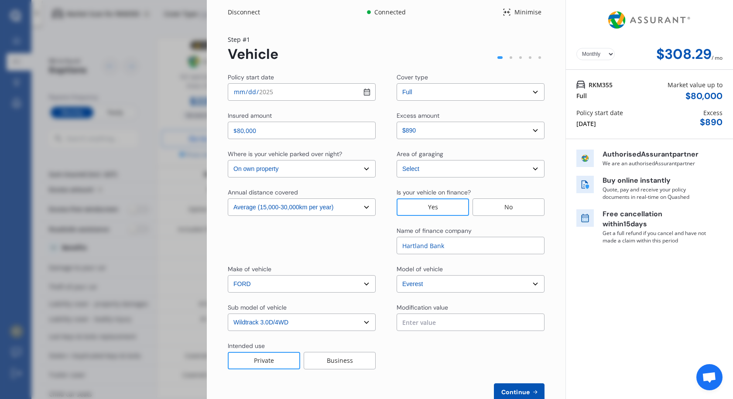
click at [434, 333] on div "Policy start date 2025-09-26 Cover type Select cover type 3rd Party Full Insure…" at bounding box center [386, 237] width 317 height 328
click at [529, 131] on select "Select excess amount $890 $1,390 $1,890" at bounding box center [471, 130] width 148 height 17
select select "500.00"
click at [397, 122] on select "Select excess amount $890 $1,390 $1,890" at bounding box center [471, 130] width 148 height 17
click at [520, 392] on span "Continue" at bounding box center [516, 392] width 32 height 7
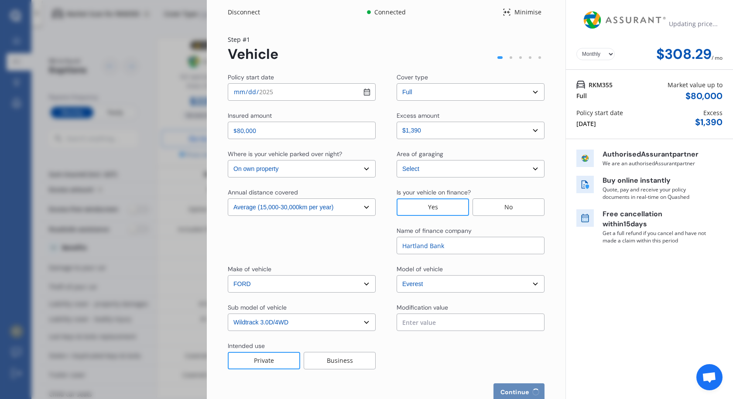
select select "Mr"
select select "09"
select select "01"
select select "1985"
select select "full"
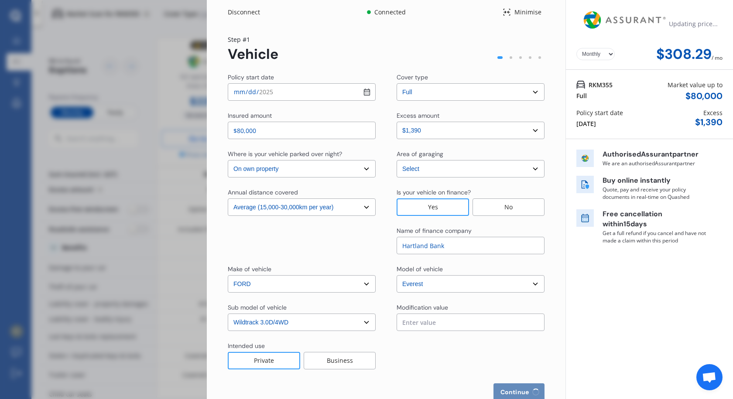
select select "more than 4 years"
select select "New Zealand"
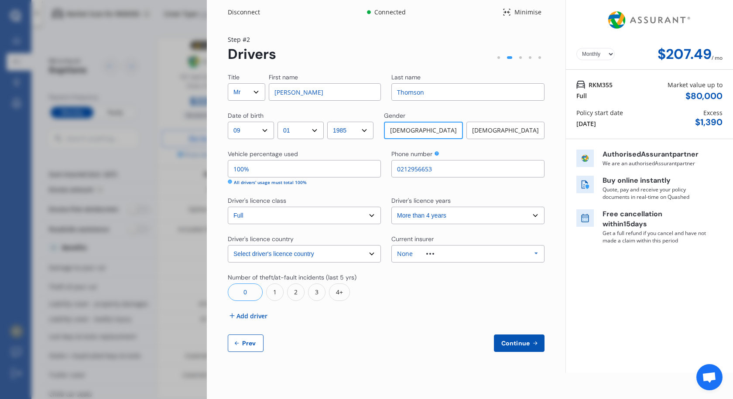
click at [239, 316] on span "Add driver" at bounding box center [252, 316] width 31 height 9
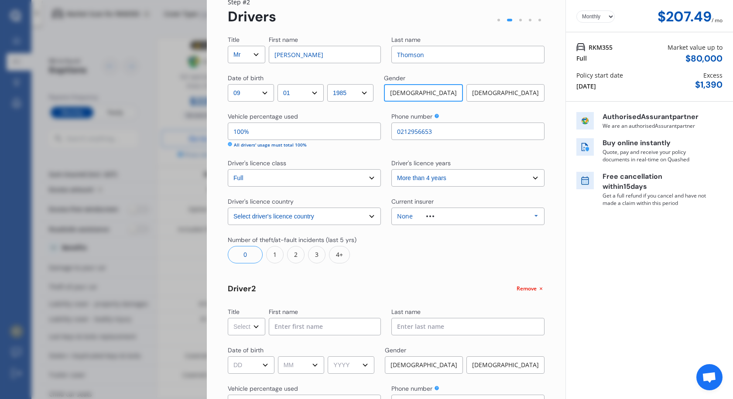
scroll to position [87, 0]
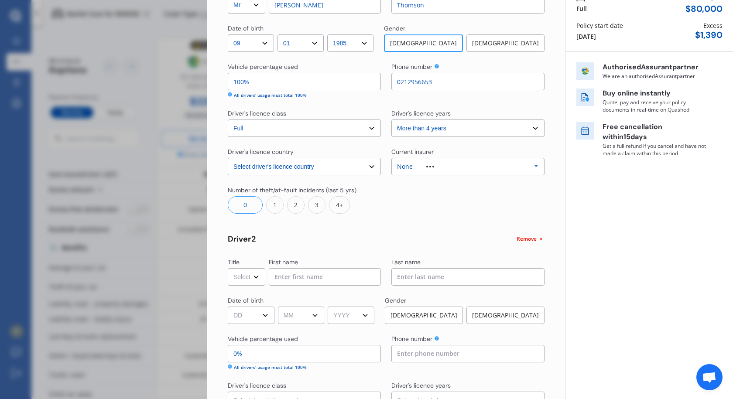
click at [248, 276] on select "Select Mr Mrs Miss Ms Dr" at bounding box center [247, 276] width 38 height 17
select select "Mrs"
click at [228, 268] on select "Select Mr Mrs Miss Ms Dr" at bounding box center [247, 276] width 38 height 17
click at [323, 281] on input at bounding box center [325, 276] width 112 height 17
type input "Stephanie"
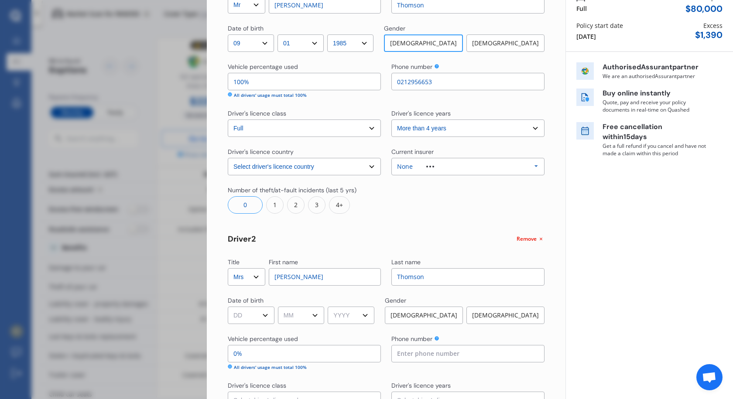
type input "Thomson"
click at [264, 321] on select "DD 01 02 03 04 05 06 07 08 09 10 11 12 13 14 15 16 17 18 19 20 21 22 23 24 25 2…" at bounding box center [251, 315] width 47 height 17
select select "04"
click at [228, 307] on select "DD 01 02 03 04 05 06 07 08 09 10 11 12 13 14 15 16 17 18 19 20 21 22 23 24 25 2…" at bounding box center [251, 315] width 47 height 17
click at [322, 316] on select "MM 01 02 03 04 05 06 07 08 09 10 11 12" at bounding box center [301, 315] width 47 height 17
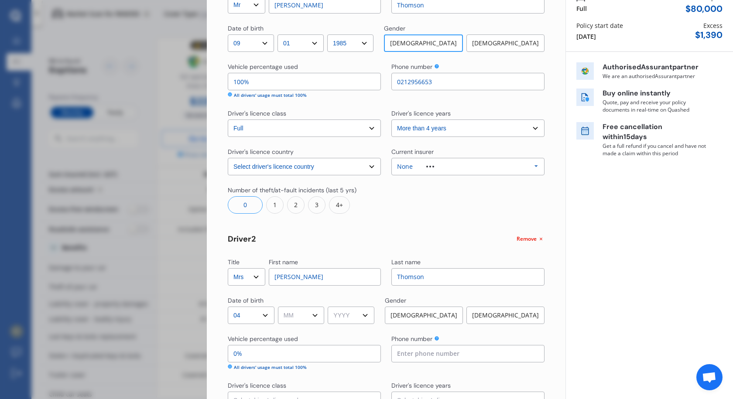
select select "11"
click at [279, 307] on select "MM 01 02 03 04 05 06 07 08 09 10 11 12" at bounding box center [301, 315] width 47 height 17
click at [372, 315] on select "YYYY 2009 2008 2007 2006 2005 2004 2003 2002 2001 2000 1999 1998 1997 1996 1995…" at bounding box center [351, 315] width 47 height 17
select select "1987"
click at [331, 307] on select "YYYY 2009 2008 2007 2006 2005 2004 2003 2002 2001 2000 1999 1998 1997 1996 1995…" at bounding box center [351, 315] width 47 height 17
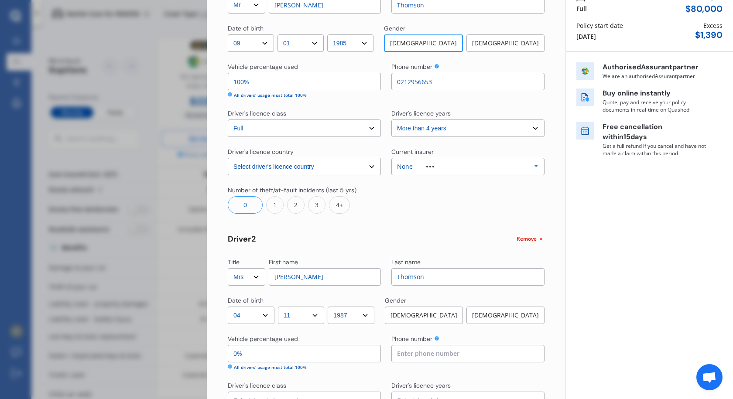
drag, startPoint x: 523, startPoint y: 315, endPoint x: 512, endPoint y: 319, distance: 11.0
click at [523, 316] on div "Female" at bounding box center [506, 315] width 78 height 17
click at [309, 355] on input "0%" at bounding box center [304, 353] width 153 height 17
click at [242, 82] on input "100%" at bounding box center [304, 81] width 153 height 17
type input "10%"
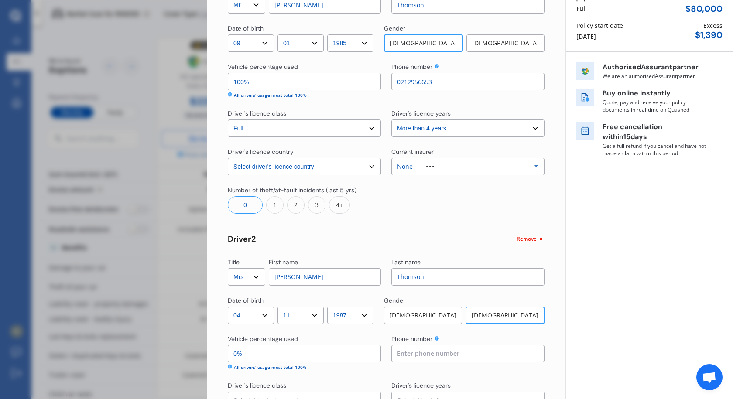
type input "90%"
type input "1%"
type input "99%"
type input "0%"
type input "100%"
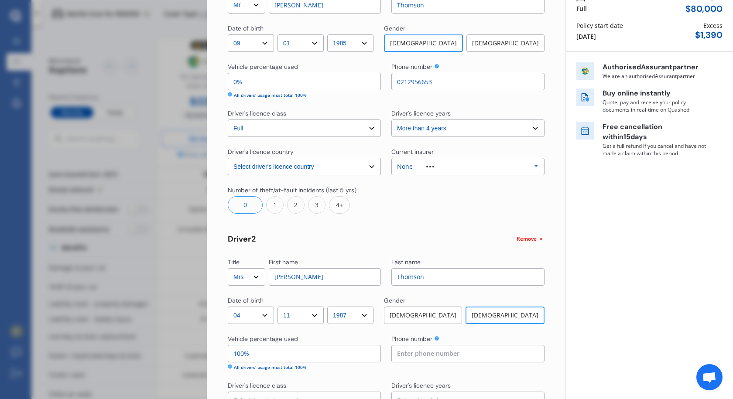
type input "90%"
type input "10%"
type input "9%"
type input "91%"
type input "97%"
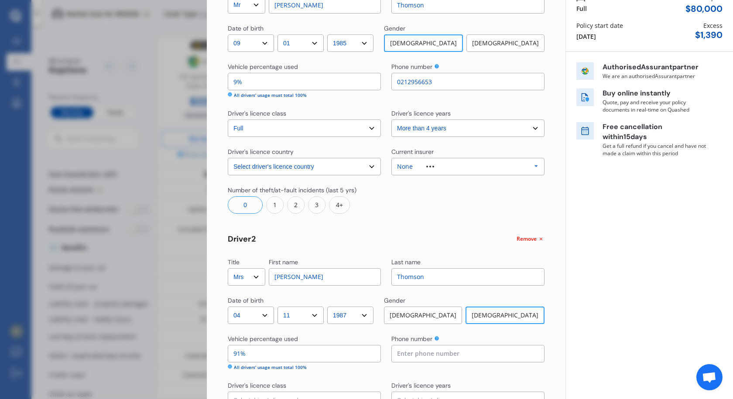
type input "3%"
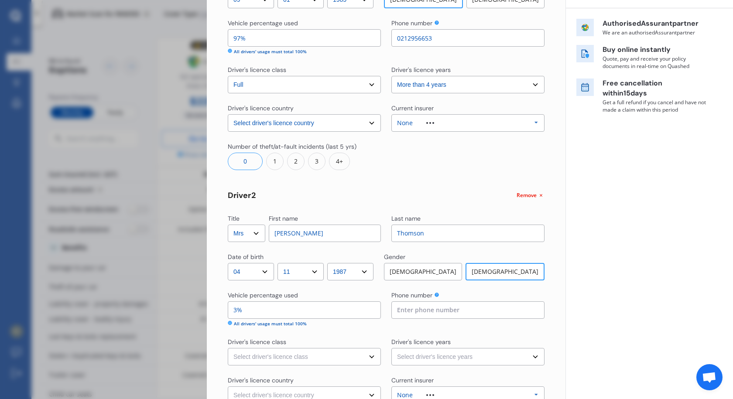
type input "97%"
click at [452, 314] on input at bounding box center [468, 310] width 153 height 17
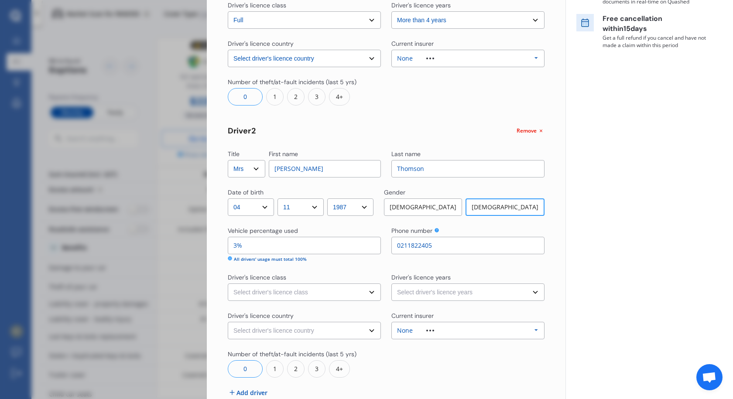
scroll to position [218, 0]
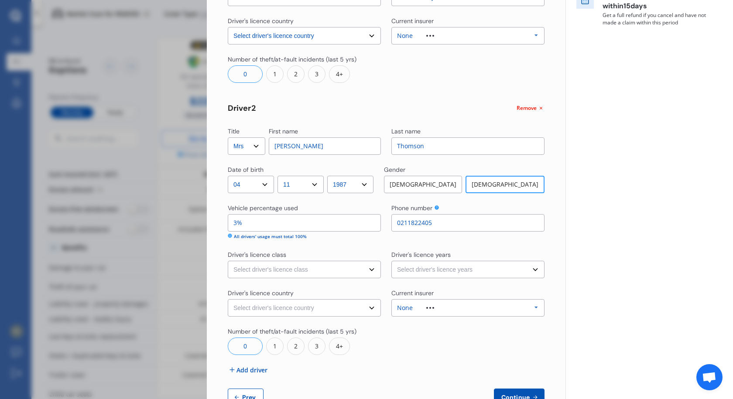
type input "0211822405"
click at [284, 267] on select "Select driver's licence class None Learner Restricted Full" at bounding box center [304, 269] width 153 height 17
click at [260, 332] on div "Number of theft/at-fault incidents (last 5 yrs)" at bounding box center [292, 331] width 129 height 9
click at [490, 269] on select "Select driver's licence years Less than 1 year 1-2 years 2-4 years More than 4 …" at bounding box center [468, 269] width 153 height 17
select select "more than 4 years"
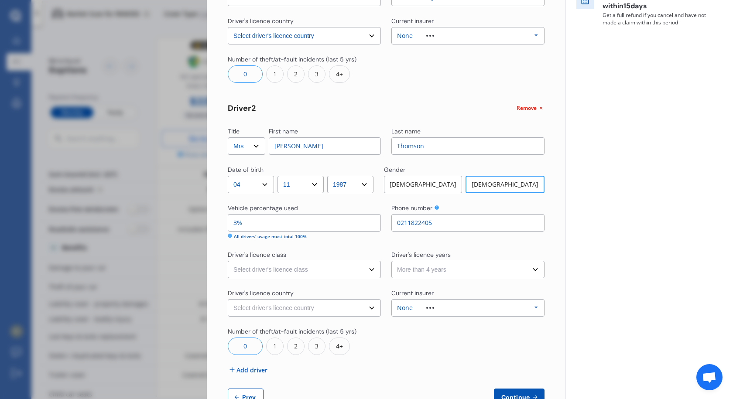
click at [392, 261] on select "Select driver's licence years Less than 1 year 1-2 years 2-4 years More than 4 …" at bounding box center [468, 269] width 153 height 17
click at [296, 307] on select "Select driver's licence country New Zealand Australia Canada Japan Singapore So…" at bounding box center [304, 307] width 153 height 17
select select "New Zealand"
click at [228, 299] on select "Select driver's licence country New Zealand Australia Canada Japan Singapore So…" at bounding box center [304, 307] width 153 height 17
click at [460, 305] on div "None Allianz AAI AMI IAG - NZI/State Lumley Vero Unknown Other Insurer None Pro…" at bounding box center [468, 307] width 153 height 17
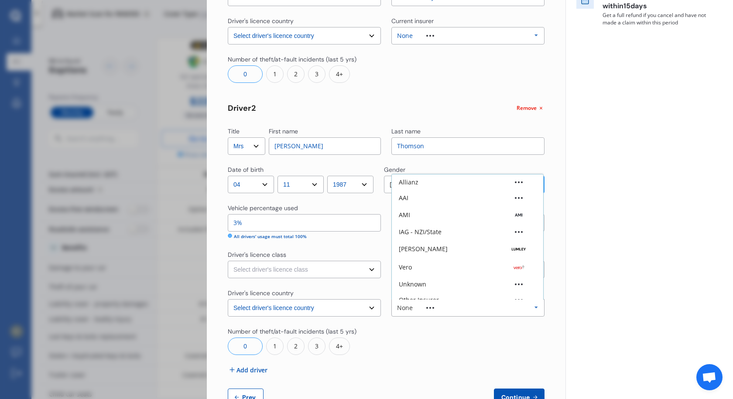
scroll to position [24, 0]
click at [460, 305] on div "None Allianz AAI AMI IAG - NZI/State Lumley Vero Unknown Other Insurer None Pro…" at bounding box center [468, 307] width 153 height 17
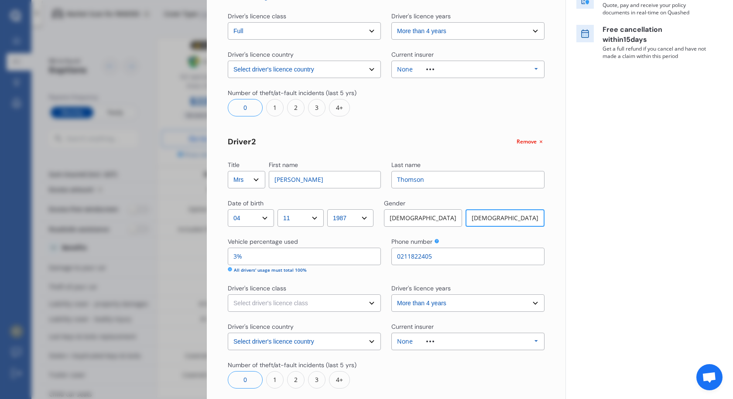
scroll to position [246, 0]
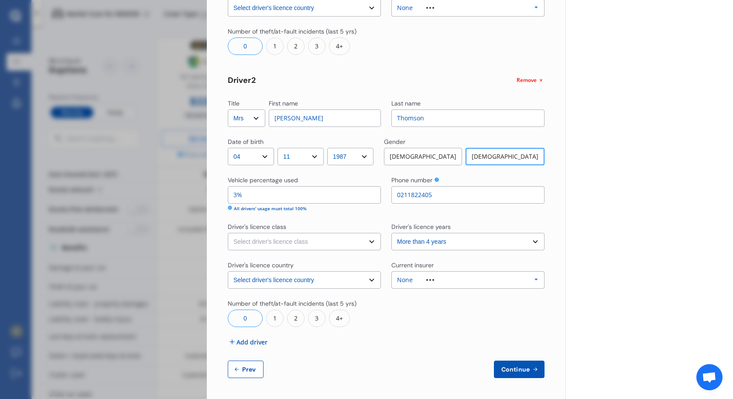
click at [521, 369] on span "Continue" at bounding box center [516, 369] width 32 height 7
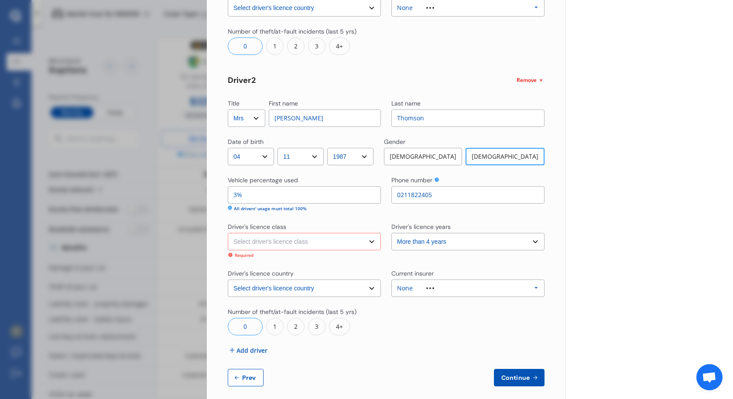
click at [335, 239] on select "Select driver's licence class None Learner Restricted Full" at bounding box center [304, 241] width 153 height 17
select select "full"
click at [228, 233] on select "Select driver's licence class None Learner Restricted Full" at bounding box center [304, 241] width 153 height 17
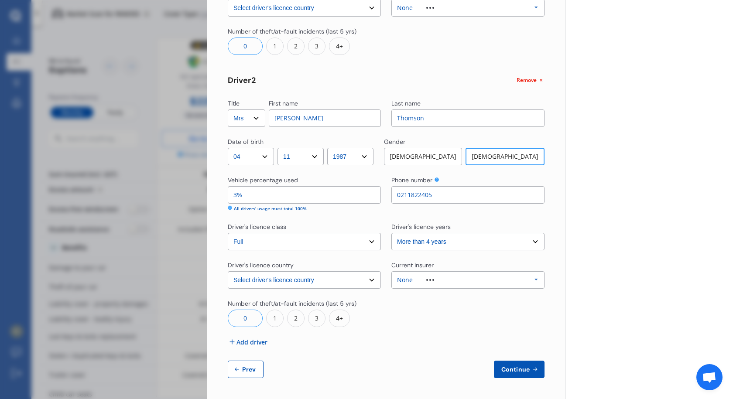
click at [523, 368] on span "Continue" at bounding box center [516, 369] width 32 height 7
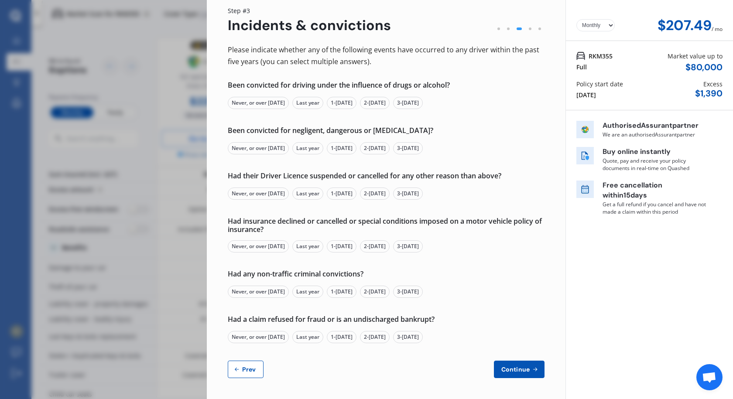
scroll to position [0, 0]
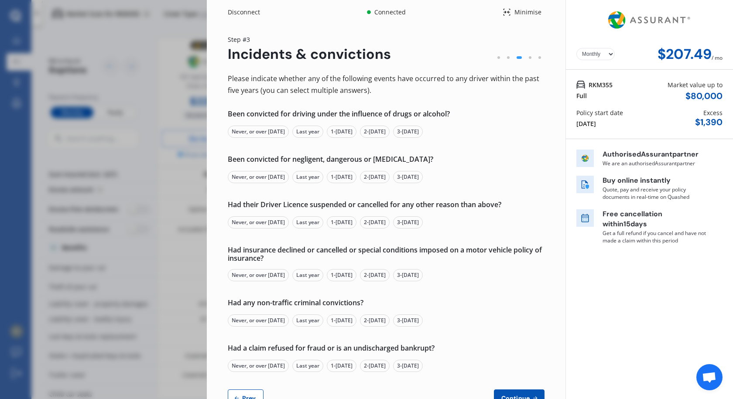
click at [246, 131] on div "Never, or over 5 yrs ago" at bounding box center [258, 132] width 61 height 12
click at [258, 176] on div "Never, or over 5 yrs ago" at bounding box center [258, 177] width 61 height 12
click at [256, 221] on div "Never, or over 5 yrs ago" at bounding box center [258, 223] width 61 height 12
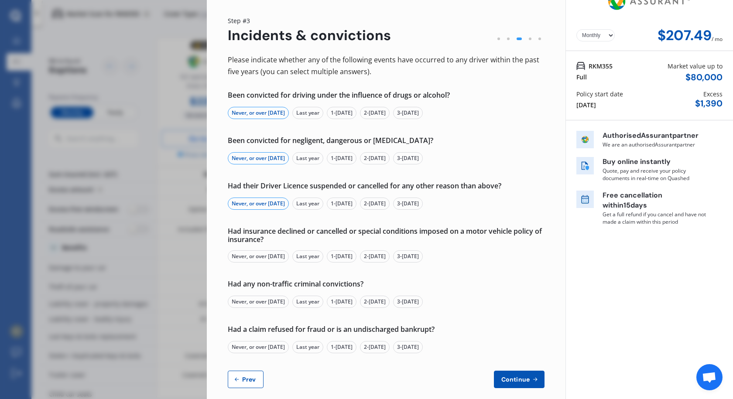
scroll to position [29, 0]
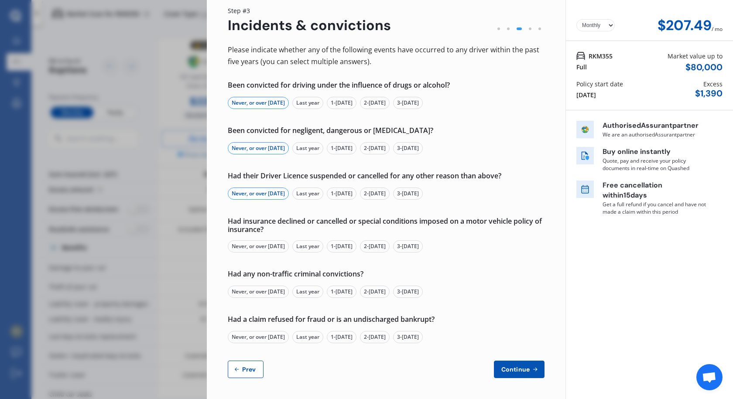
click at [252, 248] on div "Never, or over 5 yrs ago" at bounding box center [258, 247] width 61 height 12
click at [252, 290] on div "Never, or over 5 yrs ago" at bounding box center [258, 292] width 61 height 12
click at [260, 335] on div "Never, or over 5 yrs ago" at bounding box center [258, 337] width 61 height 12
click at [514, 368] on span "Continue" at bounding box center [516, 369] width 32 height 7
select select "500.00"
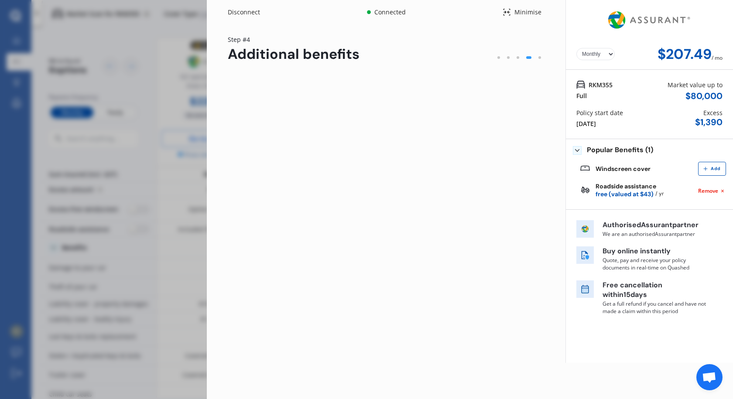
scroll to position [0, 0]
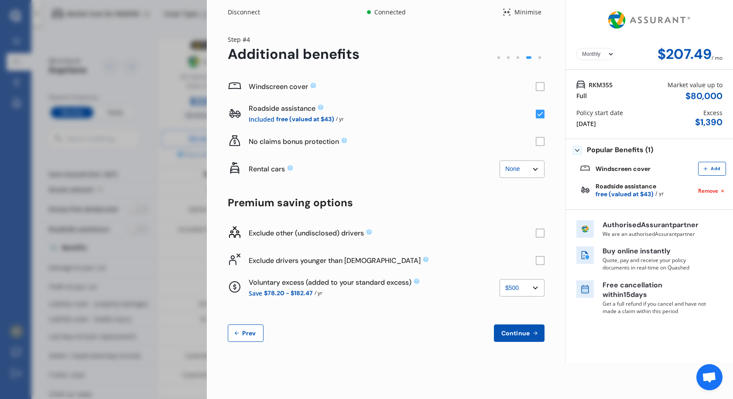
click at [248, 337] on span "Prev" at bounding box center [249, 333] width 17 height 7
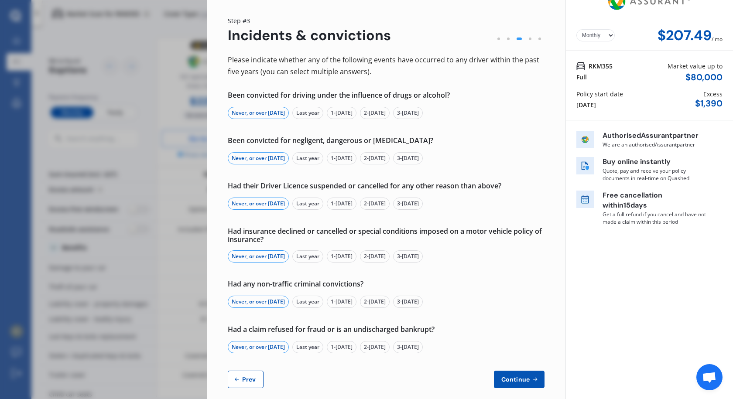
scroll to position [29, 0]
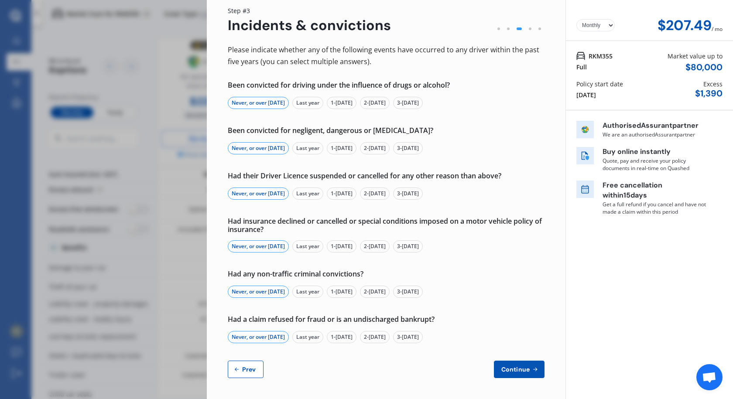
click at [246, 371] on span "Prev" at bounding box center [249, 369] width 17 height 7
select select "Mr"
select select "09"
select select "01"
select select "1985"
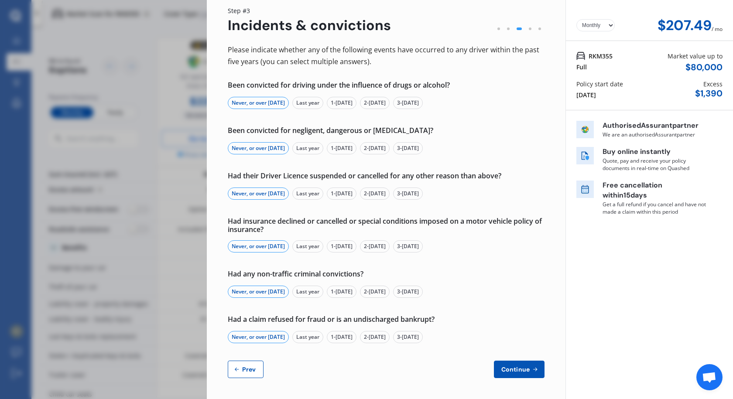
select select "full"
select select "more than 4 years"
select select "New Zealand"
select select "Mrs"
select select "04"
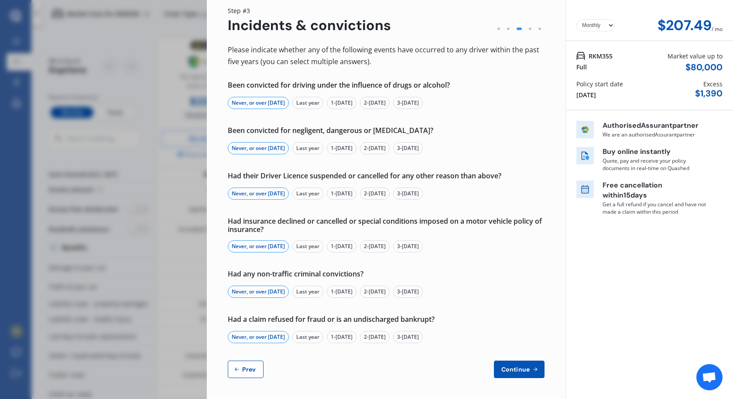
select select "11"
select select "1987"
select select "full"
select select "more than 4 years"
select select "New Zealand"
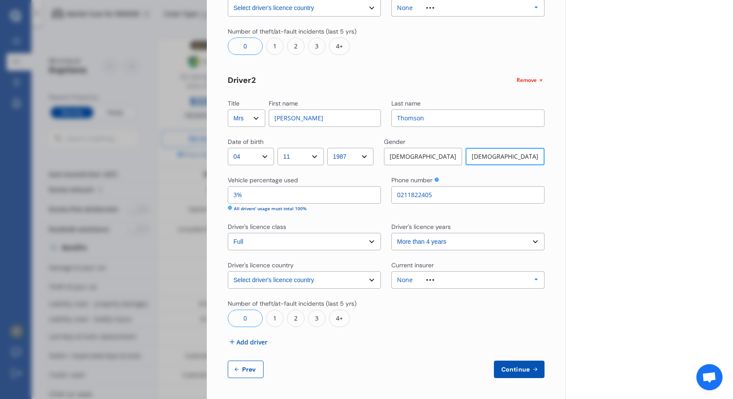
click at [250, 368] on span "Prev" at bounding box center [249, 369] width 17 height 7
select select "full"
select select "500.00"
select select "On own property"
select select "Auckland City"
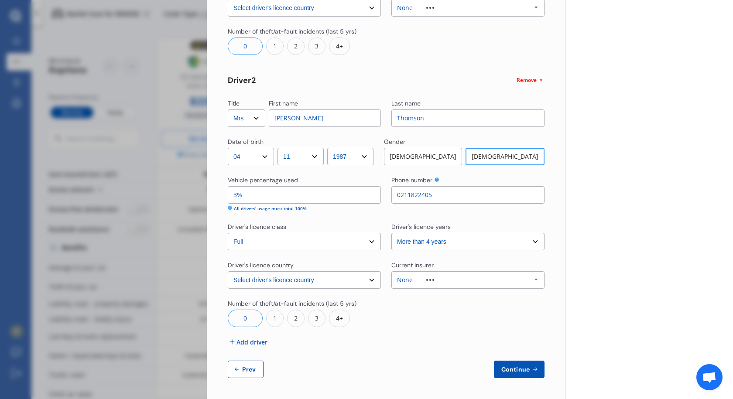
select select "20000"
select select "FORD"
select select "EVEREST"
select select "WILDTRACK 3.0D/4WD"
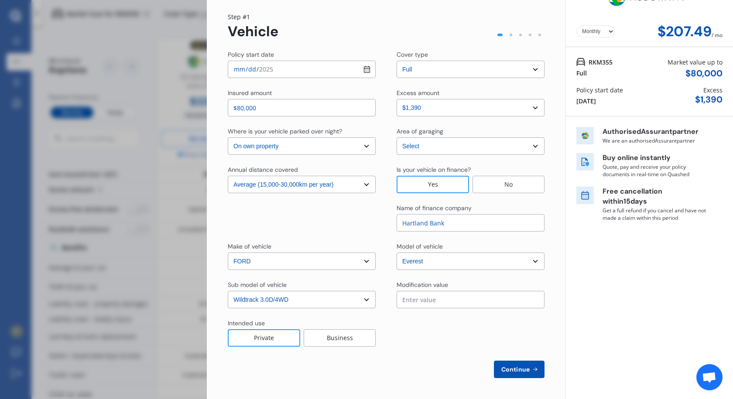
scroll to position [23, 0]
click at [530, 108] on select "Select excess amount $890 $1,390 $1,890" at bounding box center [471, 107] width 148 height 17
select select "1000.00"
click at [397, 99] on select "Select excess amount $890 $1,390 $1,890" at bounding box center [471, 107] width 148 height 17
click at [428, 329] on div at bounding box center [471, 333] width 148 height 28
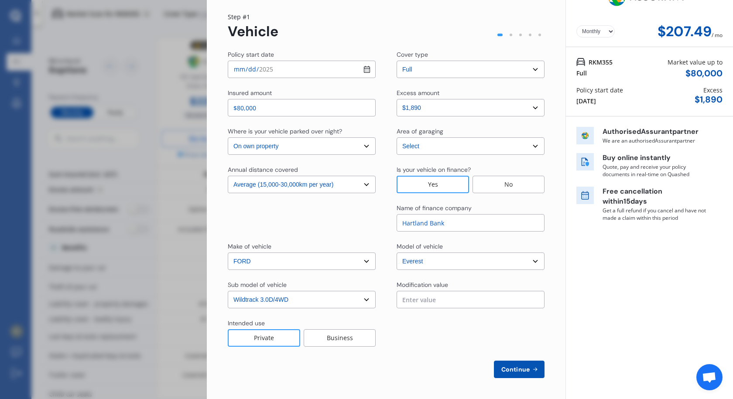
click at [519, 367] on span "Continue" at bounding box center [516, 369] width 32 height 7
select select "Mr"
select select "09"
select select "01"
select select "1985"
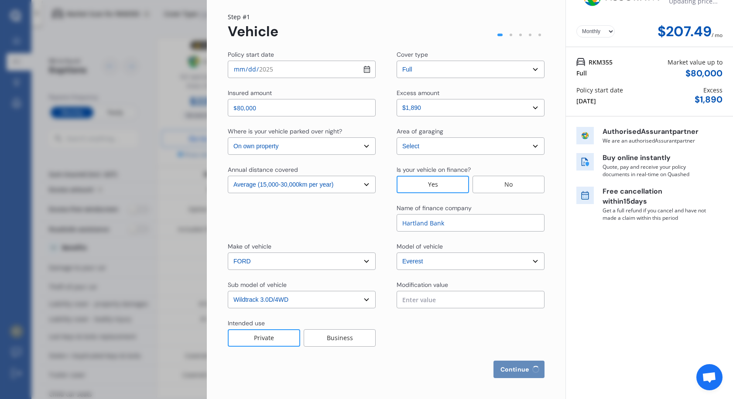
select select "full"
select select "more than 4 years"
select select "New Zealand"
select select "Mrs"
select select "04"
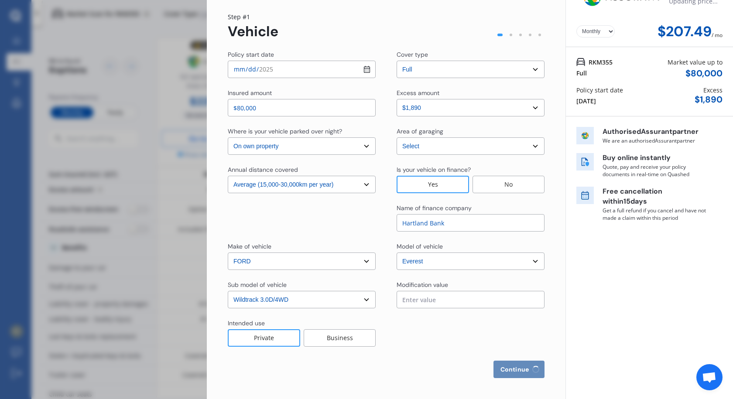
select select "11"
select select "1987"
select select "full"
select select "more than 4 years"
select select "New Zealand"
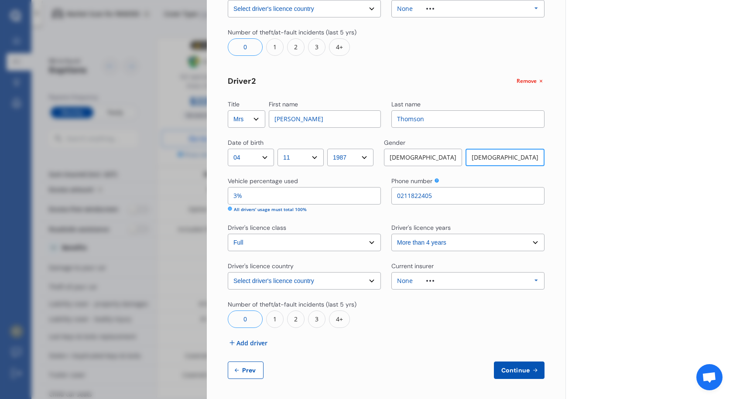
scroll to position [246, 0]
click at [521, 368] on span "Continue" at bounding box center [516, 369] width 32 height 7
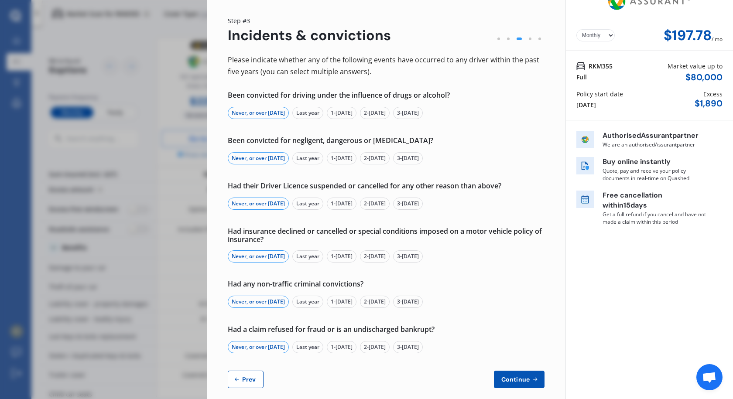
scroll to position [29, 0]
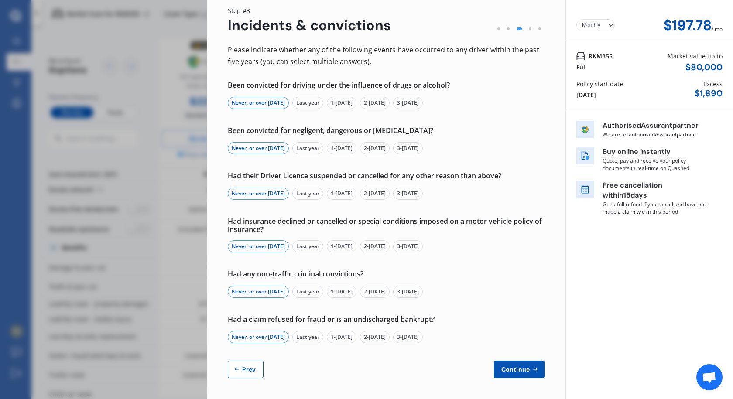
click at [522, 371] on span "Continue" at bounding box center [516, 369] width 32 height 7
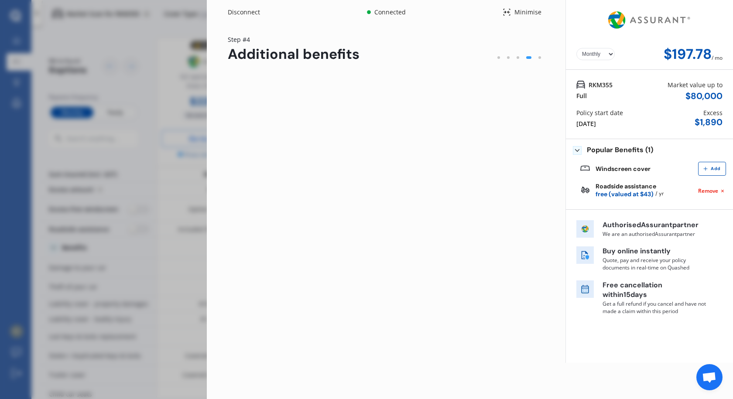
scroll to position [0, 0]
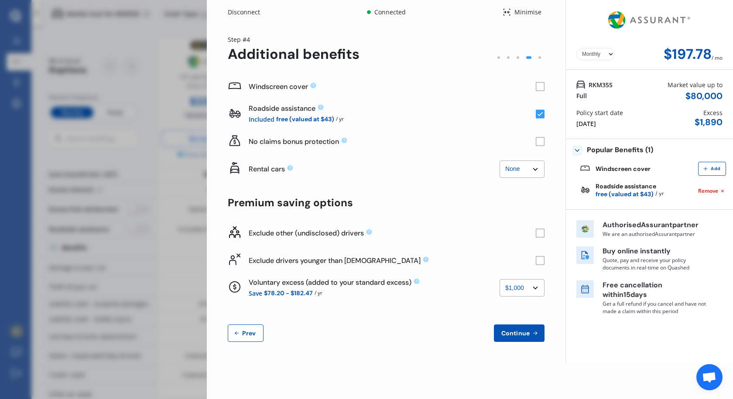
click at [543, 260] on rect at bounding box center [540, 260] width 9 height 9
click at [535, 289] on select "None $500 $1,000" at bounding box center [522, 287] width 45 height 17
click at [500, 279] on select "None $500 $1,000" at bounding box center [522, 287] width 45 height 17
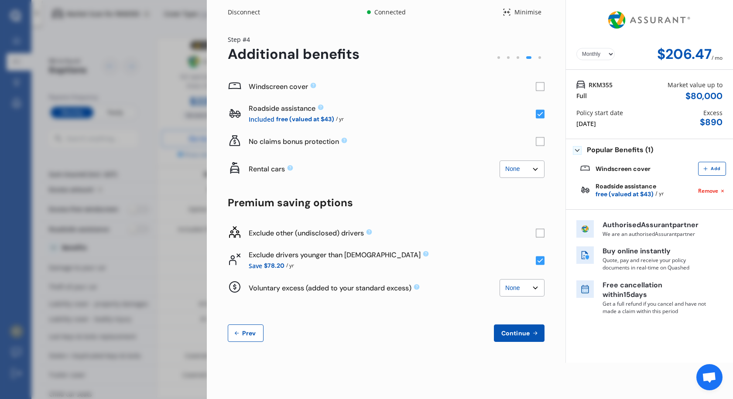
drag, startPoint x: 540, startPoint y: 286, endPoint x: 537, endPoint y: 291, distance: 5.1
click at [540, 286] on select "None $500 $1,000" at bounding box center [522, 287] width 45 height 17
select select "1000.00"
click at [500, 279] on select "None $500 $1,000" at bounding box center [522, 287] width 45 height 17
click at [543, 232] on rect at bounding box center [540, 233] width 9 height 9
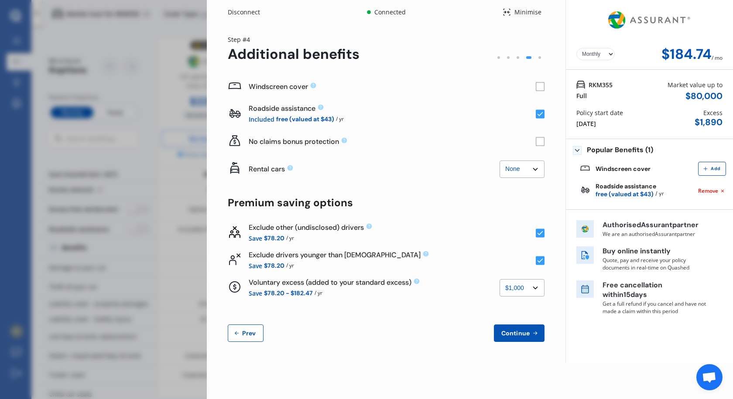
click at [540, 233] on rect at bounding box center [540, 233] width 9 height 9
click at [520, 334] on span "Continue" at bounding box center [516, 333] width 32 height 7
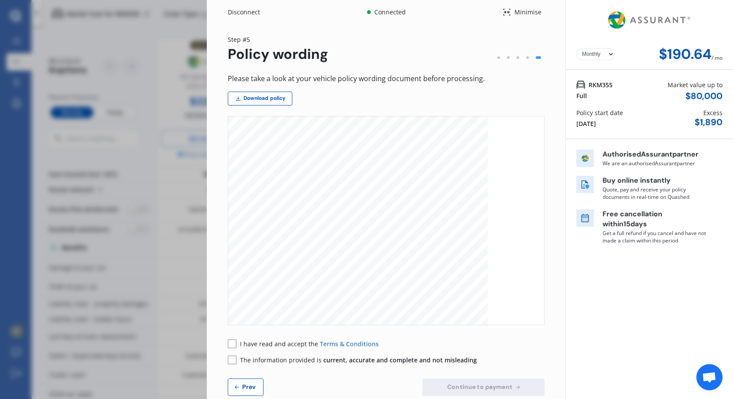
scroll to position [18, 0]
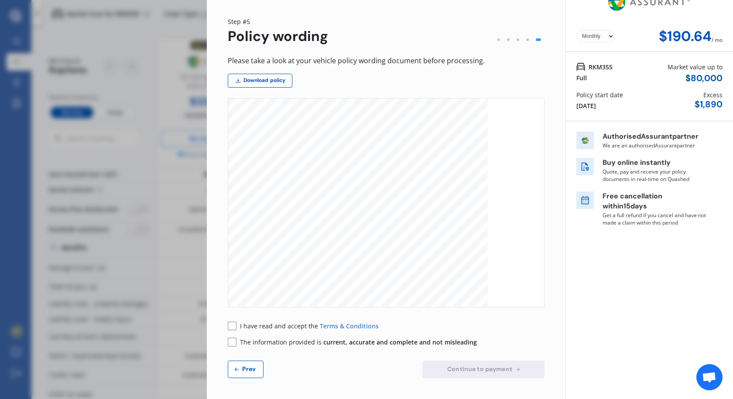
click at [235, 326] on rect at bounding box center [232, 326] width 9 height 9
click at [232, 341] on rect at bounding box center [232, 342] width 9 height 9
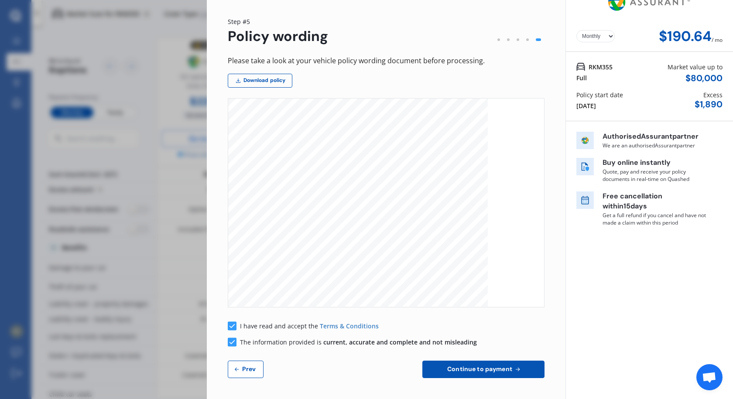
drag, startPoint x: 483, startPoint y: 373, endPoint x: 491, endPoint y: 373, distance: 8.3
click at [484, 373] on button "Continue to payment" at bounding box center [484, 369] width 122 height 17
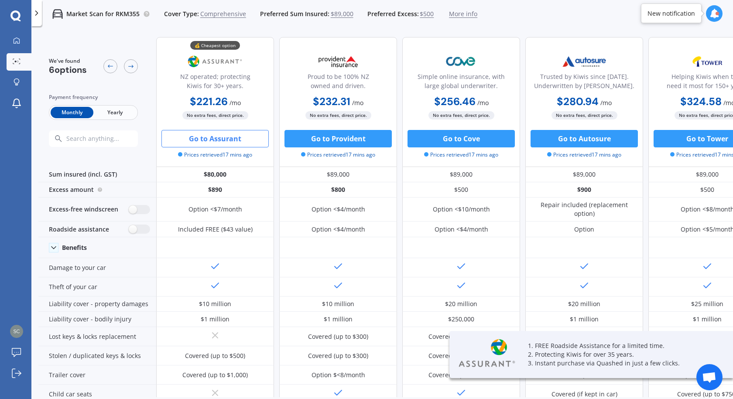
click at [244, 133] on button "Go to Assurant" at bounding box center [215, 138] width 107 height 17
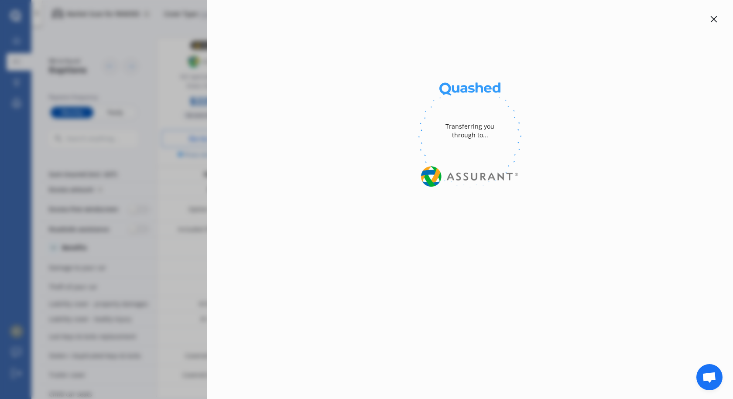
select select "Monthly"
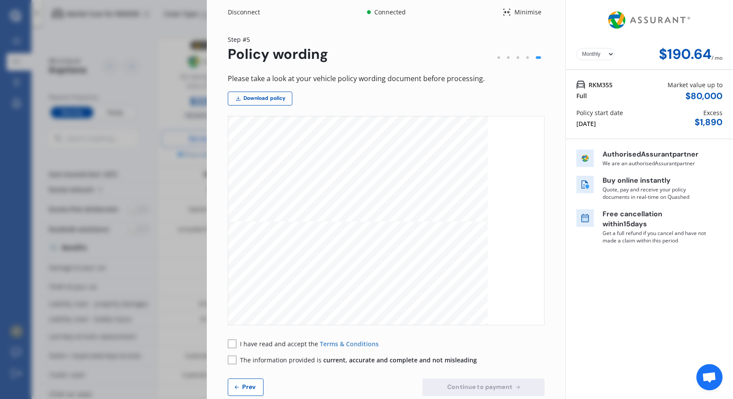
scroll to position [524, 0]
click at [235, 344] on rect at bounding box center [232, 344] width 9 height 9
click at [231, 359] on rect at bounding box center [232, 360] width 9 height 9
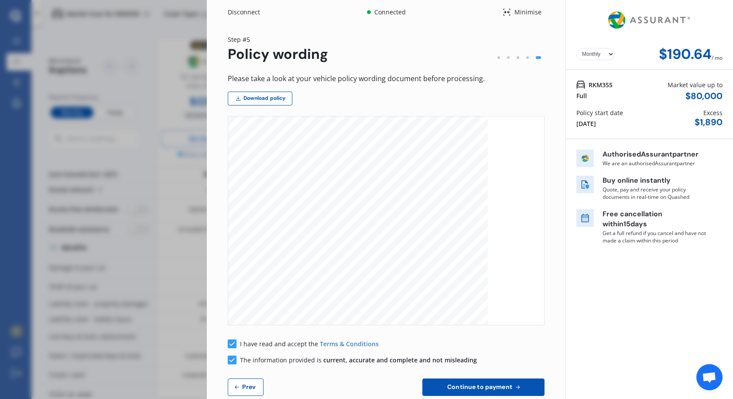
click at [499, 386] on span "Continue to payment" at bounding box center [480, 387] width 69 height 7
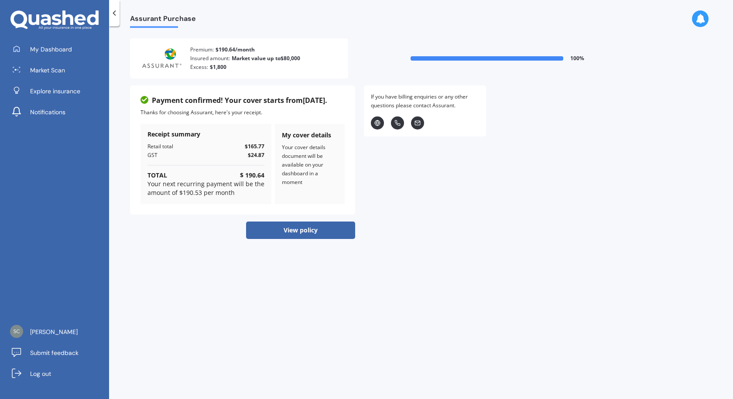
click at [306, 230] on button "View policy" at bounding box center [300, 230] width 109 height 17
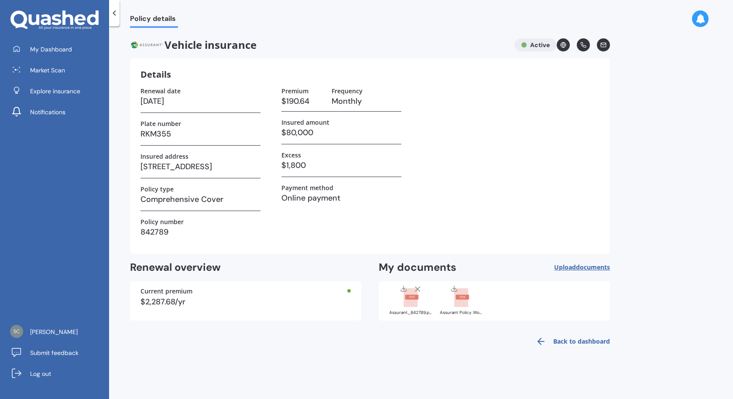
click at [404, 289] on line at bounding box center [404, 287] width 0 height 3
click at [455, 289] on polyline at bounding box center [454, 288] width 3 height 1
drag, startPoint x: 488, startPoint y: 101, endPoint x: 552, endPoint y: 103, distance: 63.8
click at [488, 102] on div "Renewal date [DATE] Plate number RKM355 Insured address [STREET_ADDRESS] Policy…" at bounding box center [370, 165] width 459 height 156
click at [453, 186] on div "Renewal date [DATE] Plate number RKM355 Insured address [STREET_ADDRESS] Policy…" at bounding box center [370, 165] width 459 height 156
